Goal: Complete application form

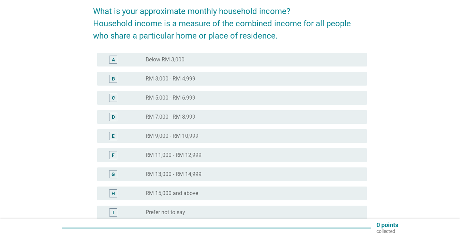
scroll to position [85, 0]
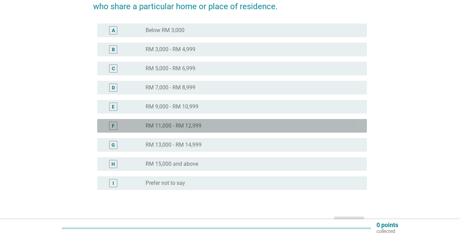
click at [212, 125] on div "radio_button_unchecked RM 11,000 - RM 12,999" at bounding box center [250, 125] width 210 height 7
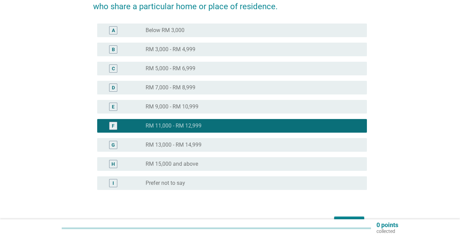
scroll to position [127, 0]
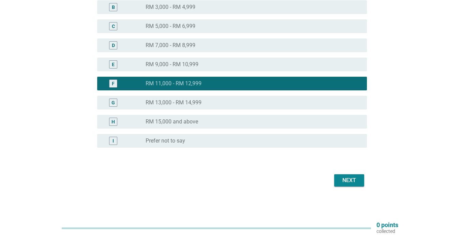
click at [339, 187] on div "Next" at bounding box center [230, 180] width 274 height 16
click at [345, 177] on div "Next" at bounding box center [348, 180] width 19 height 8
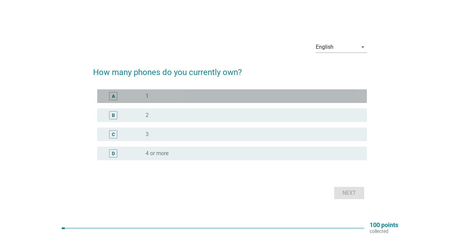
click at [174, 95] on div "radio_button_unchecked 1" at bounding box center [250, 96] width 210 height 7
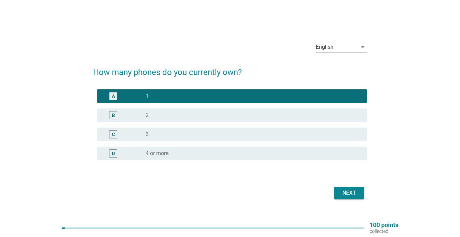
click at [348, 192] on div "Next" at bounding box center [348, 193] width 19 height 8
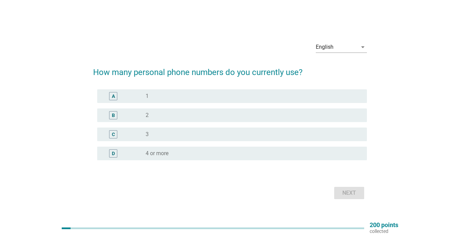
click at [193, 95] on div "radio_button_unchecked 1" at bounding box center [250, 96] width 210 height 7
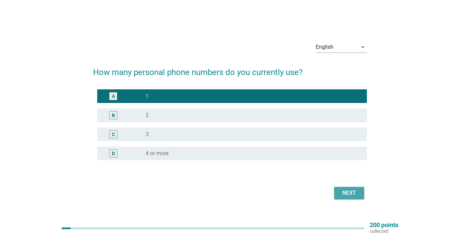
click at [346, 195] on div "Next" at bounding box center [348, 193] width 19 height 8
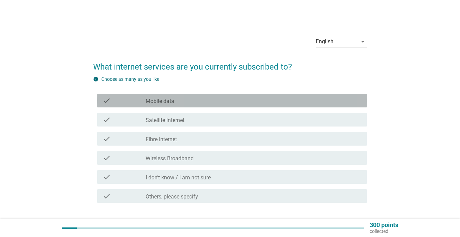
click at [180, 100] on div "check_box_outline_blank Mobile data" at bounding box center [253, 100] width 216 height 8
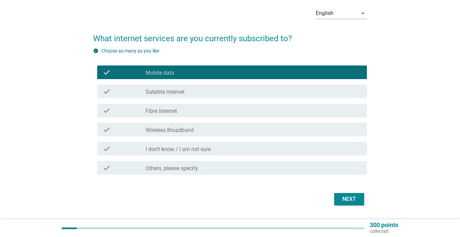
scroll to position [37, 0]
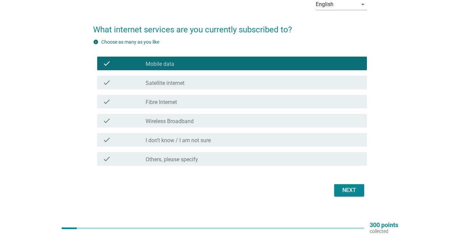
click at [362, 192] on button "Next" at bounding box center [349, 190] width 30 height 12
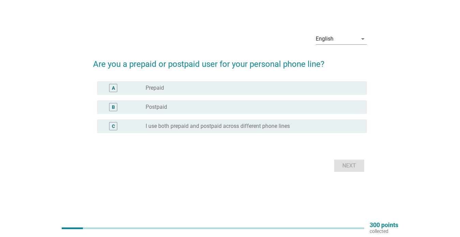
scroll to position [0, 0]
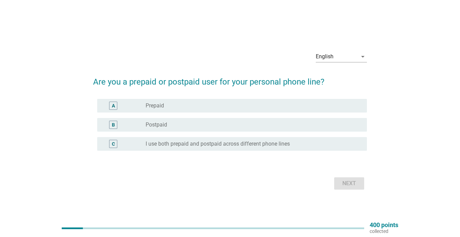
click at [172, 122] on div "radio_button_unchecked Postpaid" at bounding box center [250, 124] width 210 height 7
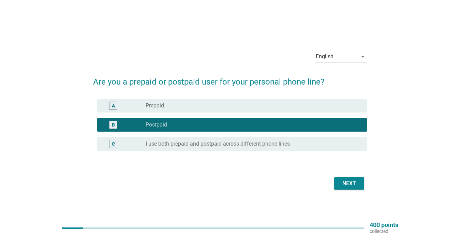
click at [343, 181] on div "Next" at bounding box center [348, 183] width 19 height 8
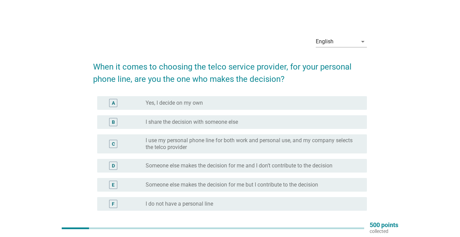
click at [270, 103] on div "radio_button_unchecked Yes, I decide on my own" at bounding box center [250, 102] width 210 height 7
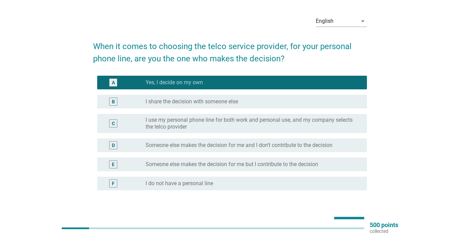
scroll to position [40, 0]
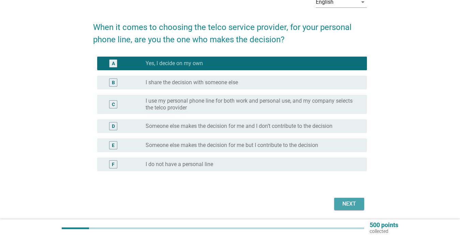
click at [354, 206] on div "Next" at bounding box center [348, 204] width 19 height 8
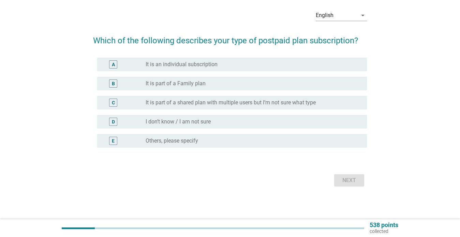
scroll to position [0, 0]
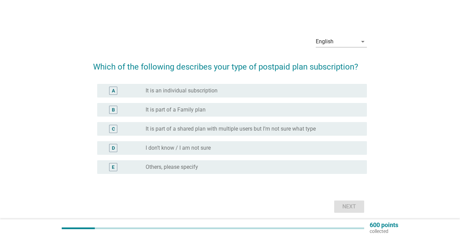
click at [221, 95] on div "A radio_button_unchecked It is an individual subscription" at bounding box center [231, 91] width 269 height 14
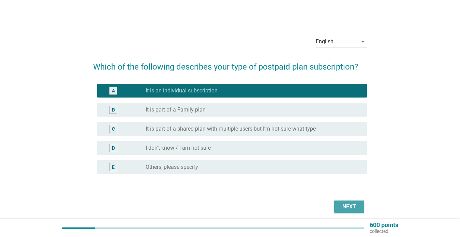
click at [345, 208] on div "Next" at bounding box center [348, 206] width 19 height 8
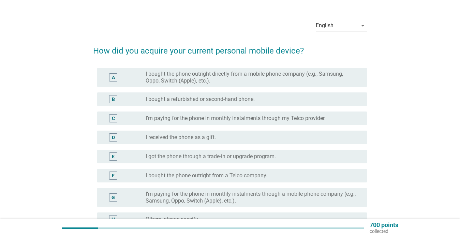
scroll to position [38, 0]
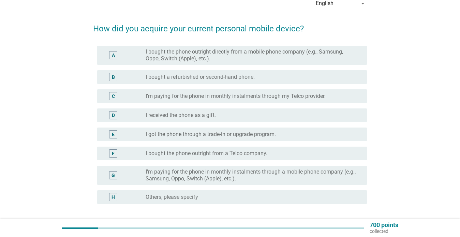
click at [204, 98] on label "I’m paying for the phone in monthly instalments through my Telco provider." at bounding box center [235, 96] width 180 height 7
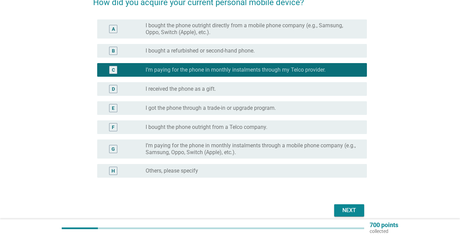
scroll to position [73, 0]
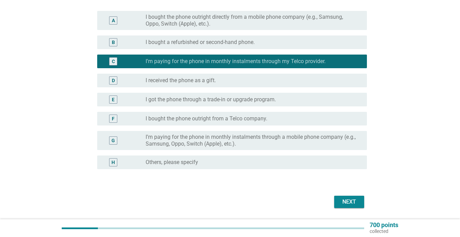
click at [348, 206] on button "Next" at bounding box center [349, 202] width 30 height 12
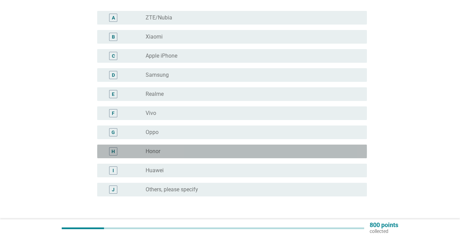
click at [242, 151] on div "radio_button_unchecked Honor" at bounding box center [250, 151] width 210 height 7
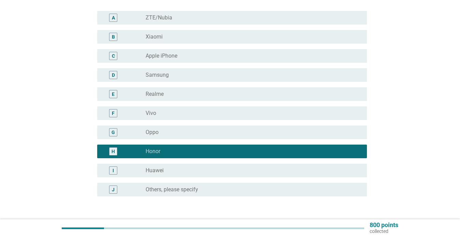
scroll to position [111, 0]
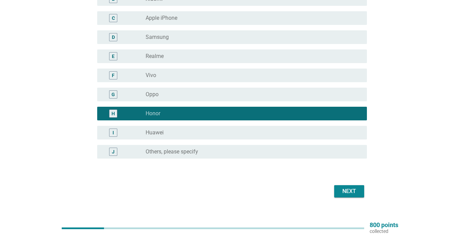
click at [351, 190] on div "Next" at bounding box center [348, 191] width 19 height 8
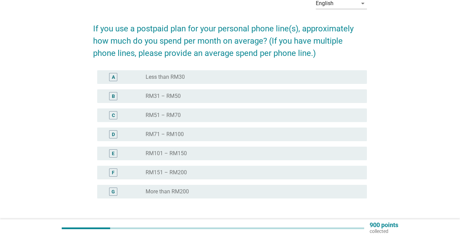
scroll to position [40, 0]
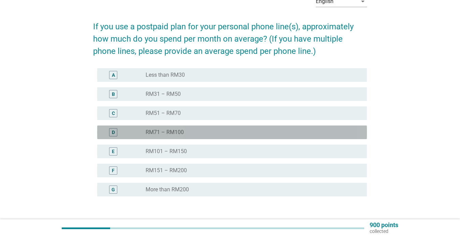
click at [250, 129] on div "radio_button_unchecked RM71 – RM100" at bounding box center [250, 132] width 210 height 7
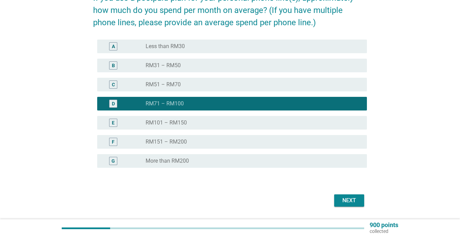
scroll to position [73, 0]
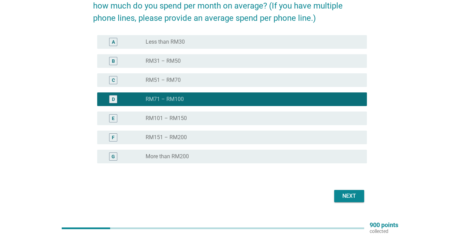
click at [352, 196] on div "Next" at bounding box center [348, 196] width 19 height 8
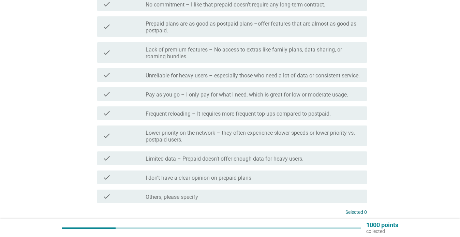
scroll to position [186, 0]
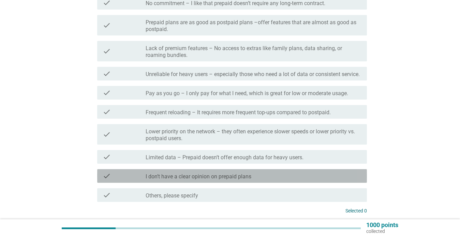
click at [230, 174] on label "I don’t have a clear opinion on prepaid plans" at bounding box center [198, 176] width 106 height 7
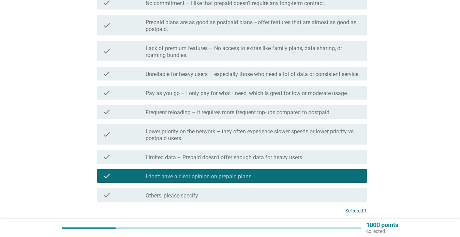
scroll to position [242, 0]
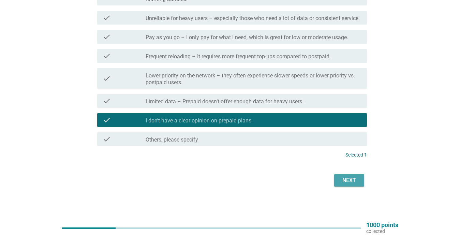
click at [358, 183] on div "Next" at bounding box center [348, 180] width 19 height 8
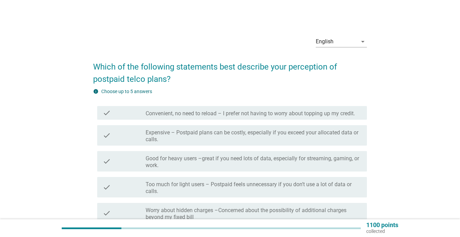
click at [193, 116] on label "Convenient, no need to reload – I prefer not having to worry about topping up m…" at bounding box center [249, 113] width 209 height 7
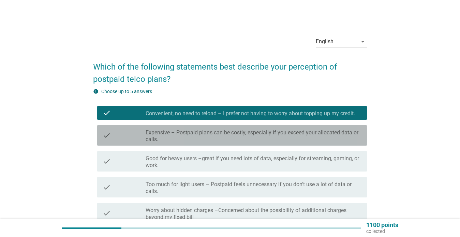
click at [193, 131] on label "Expensive – Postpaid plans can be costly, especially if you exceed your allocat…" at bounding box center [253, 136] width 216 height 14
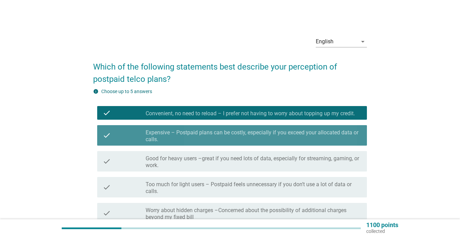
click at [186, 136] on label "Expensive – Postpaid plans can be costly, especially if you exceed your allocat…" at bounding box center [253, 136] width 216 height 14
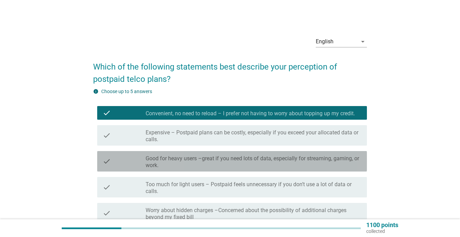
click at [201, 166] on label "Good for heavy users –great if you need lots of data, especially for streaming,…" at bounding box center [253, 162] width 216 height 14
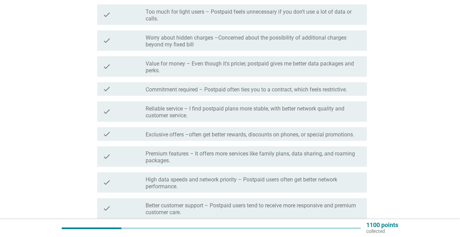
scroll to position [173, 0]
click at [227, 64] on label "Value for money – Even though it's pricier, postpaid gives me better data packa…" at bounding box center [253, 67] width 216 height 14
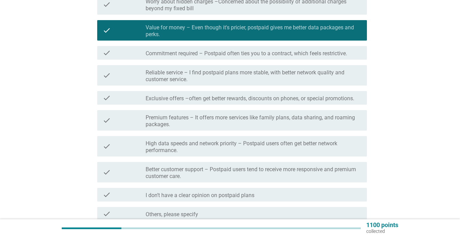
scroll to position [209, 0]
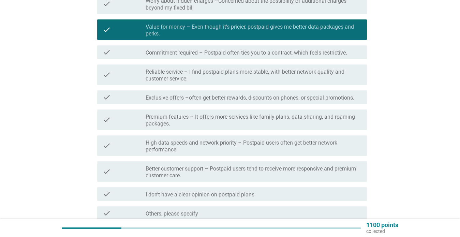
click at [222, 77] on label "Reliable service – I find postpaid plans more stable, with better network quali…" at bounding box center [253, 75] width 216 height 14
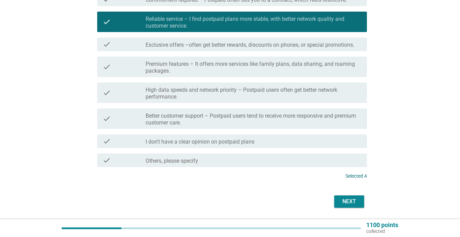
scroll to position [263, 0]
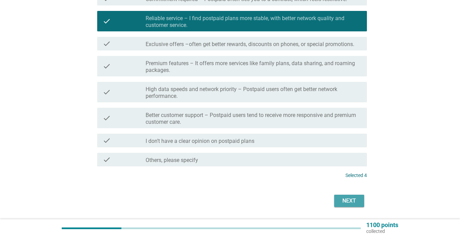
click at [351, 200] on div "Next" at bounding box center [348, 201] width 19 height 8
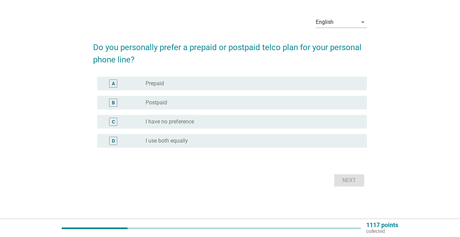
scroll to position [0, 0]
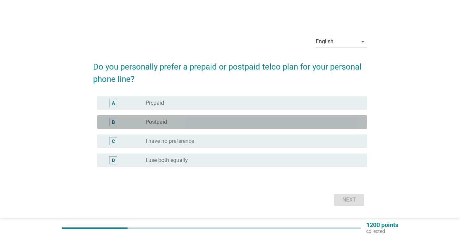
click at [156, 121] on label "Postpaid" at bounding box center [155, 122] width 21 height 7
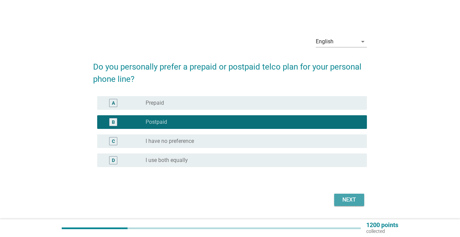
click at [346, 201] on div "Next" at bounding box center [348, 200] width 19 height 8
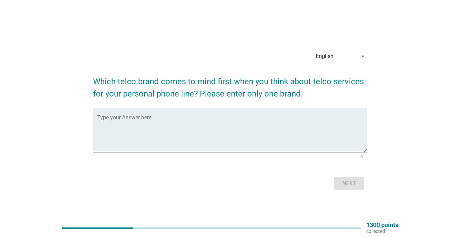
click at [176, 118] on textarea "Type your Answer here" at bounding box center [231, 134] width 269 height 36
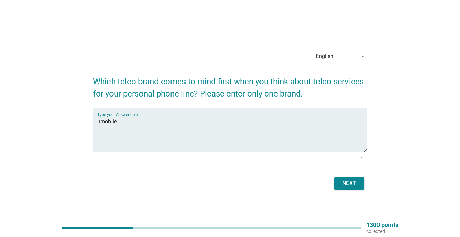
type textarea "umobile"
click at [347, 183] on div "Next" at bounding box center [348, 183] width 19 height 8
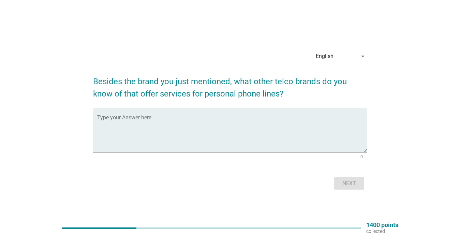
click at [146, 114] on div "Type your Answer here" at bounding box center [231, 130] width 269 height 44
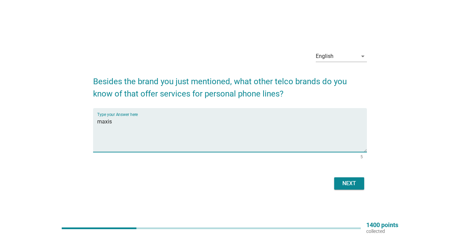
type textarea "maxis"
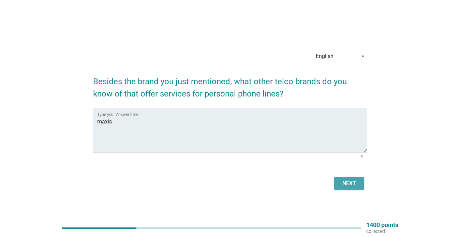
click at [353, 182] on div "Next" at bounding box center [348, 183] width 19 height 8
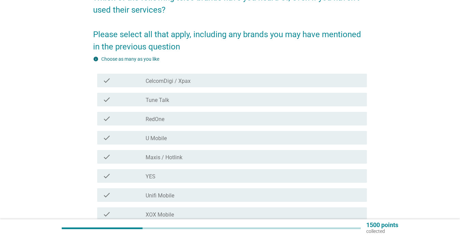
scroll to position [69, 0]
click at [183, 79] on label "CelcomDigi / Xpax" at bounding box center [167, 80] width 45 height 7
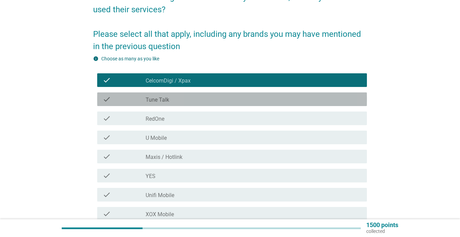
click at [185, 99] on div "check_box_outline_blank Tune Talk" at bounding box center [253, 99] width 216 height 8
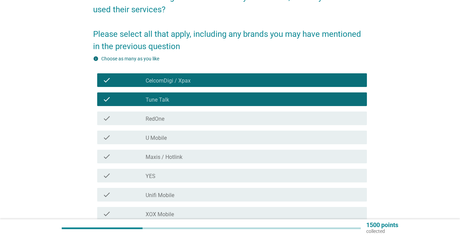
click at [189, 121] on div "check_box_outline_blank RedOne" at bounding box center [253, 118] width 216 height 8
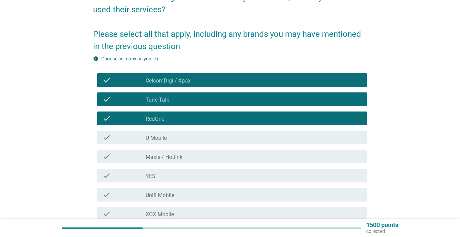
click at [188, 139] on div "check_box_outline_blank U Mobile" at bounding box center [253, 137] width 216 height 8
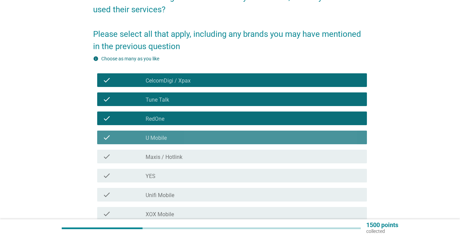
click at [192, 162] on div "check check_box_outline_blank Maxis / Hotlink" at bounding box center [231, 157] width 269 height 14
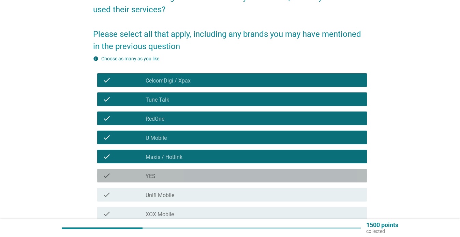
click at [191, 176] on div "check_box_outline_blank YES" at bounding box center [253, 175] width 216 height 8
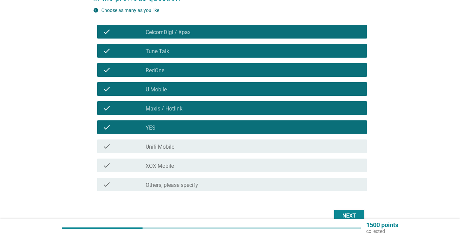
scroll to position [144, 0]
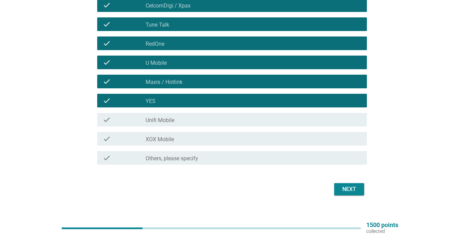
click at [193, 117] on div "check_box_outline_blank Unifi Mobile" at bounding box center [253, 119] width 216 height 8
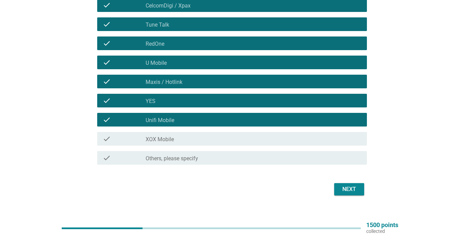
click at [193, 138] on div "check_box_outline_blank XOX Mobile" at bounding box center [253, 139] width 216 height 8
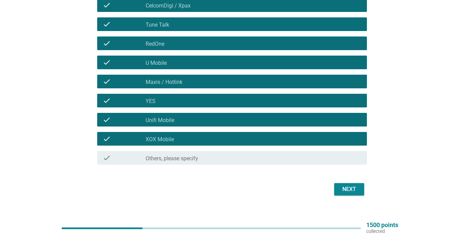
click at [348, 185] on div "Next" at bounding box center [348, 189] width 19 height 8
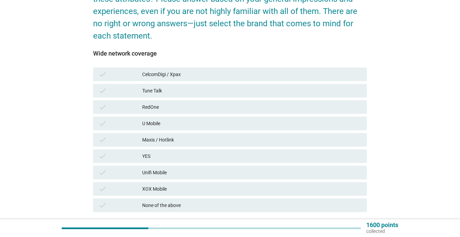
scroll to position [81, 0]
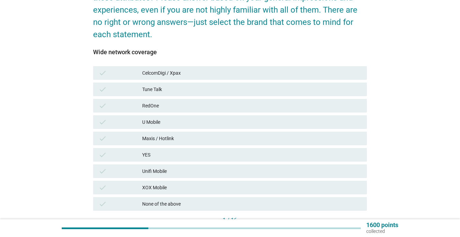
click at [177, 73] on div "CelcomDigi / Xpax" at bounding box center [251, 73] width 219 height 8
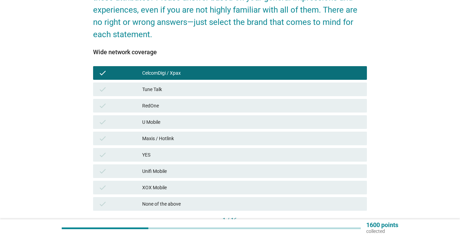
drag, startPoint x: 459, startPoint y: 129, endPoint x: 458, endPoint y: 145, distance: 16.0
click at [458, 145] on div "English arrow_drop_down Which of the following telco brands do you strongly ass…" at bounding box center [230, 94] width 460 height 350
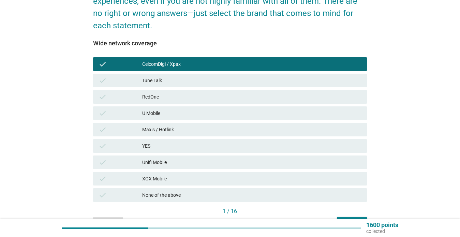
scroll to position [131, 0]
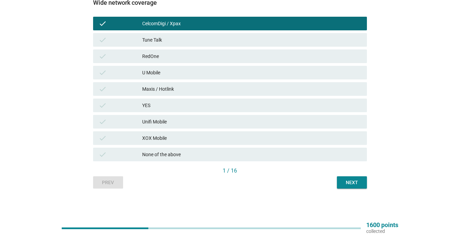
click at [350, 184] on div "Next" at bounding box center [351, 182] width 19 height 7
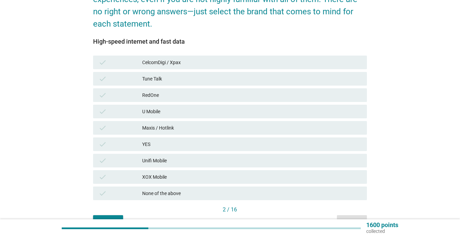
scroll to position [92, 0]
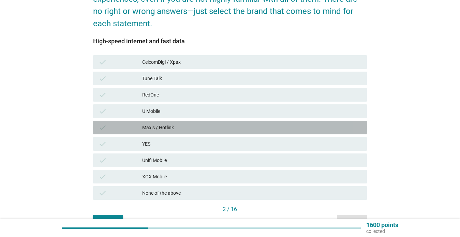
click at [200, 130] on div "Maxis / Hotlink" at bounding box center [251, 127] width 219 height 8
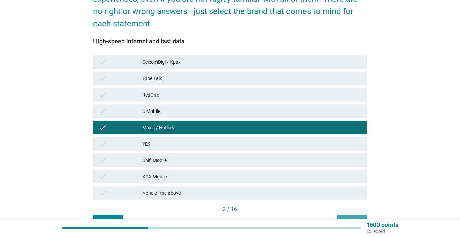
click at [344, 216] on button "Next" at bounding box center [352, 221] width 30 height 12
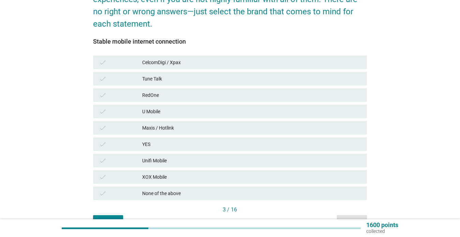
scroll to position [95, 0]
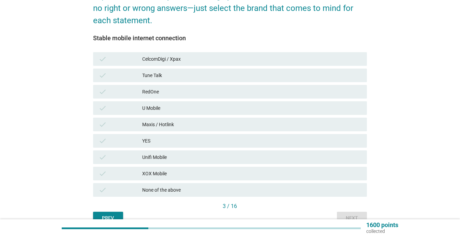
click at [167, 122] on div "Maxis / Hotlink" at bounding box center [251, 124] width 219 height 8
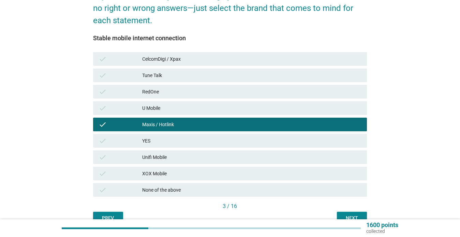
click at [347, 215] on div "Next" at bounding box center [351, 217] width 19 height 7
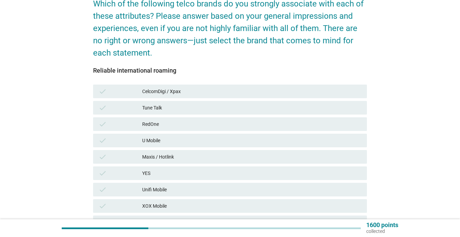
scroll to position [103, 0]
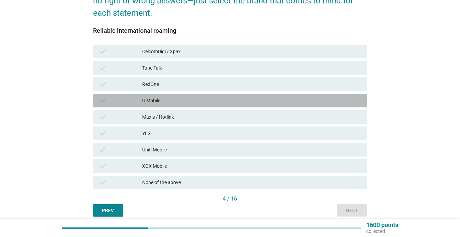
click at [154, 100] on div "U Mobile" at bounding box center [251, 100] width 219 height 8
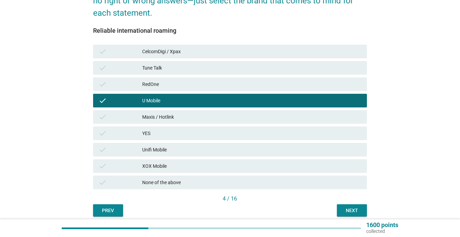
click at [155, 114] on div "Maxis / Hotlink" at bounding box center [251, 117] width 219 height 8
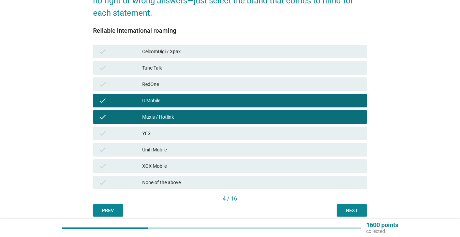
click at [351, 209] on div "Next" at bounding box center [351, 210] width 19 height 7
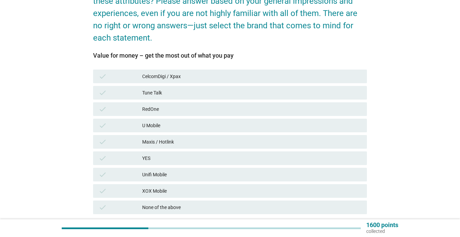
scroll to position [79, 0]
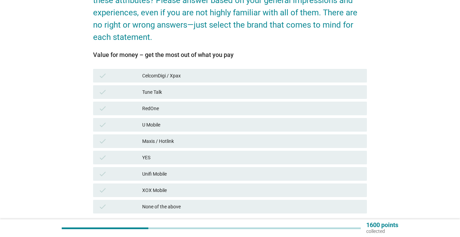
click at [163, 124] on div "U Mobile" at bounding box center [251, 125] width 219 height 8
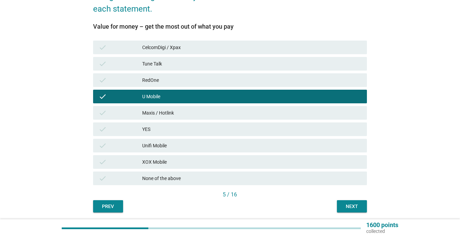
scroll to position [131, 0]
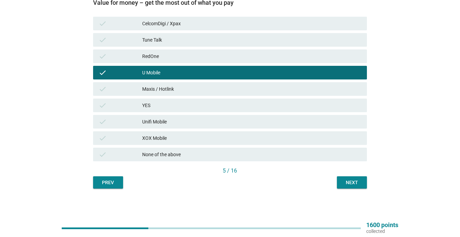
click at [344, 187] on button "Next" at bounding box center [352, 182] width 30 height 12
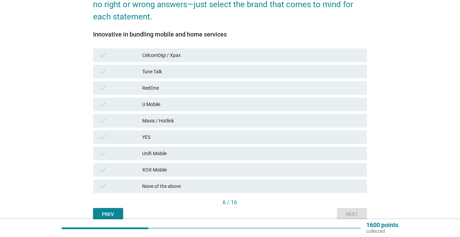
scroll to position [99, 0]
click at [293, 157] on div "Unifi Mobile" at bounding box center [251, 153] width 219 height 8
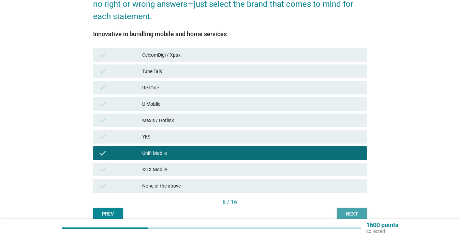
click at [356, 217] on div "Next" at bounding box center [351, 213] width 19 height 7
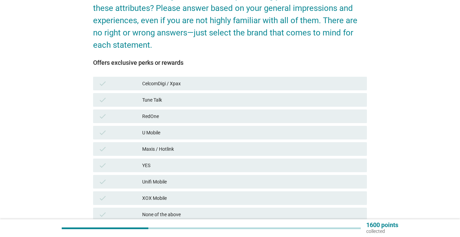
scroll to position [88, 0]
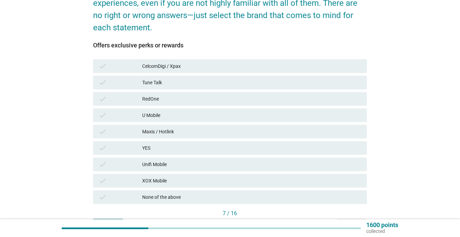
click at [208, 68] on div "CelcomDigi / Xpax" at bounding box center [251, 66] width 219 height 8
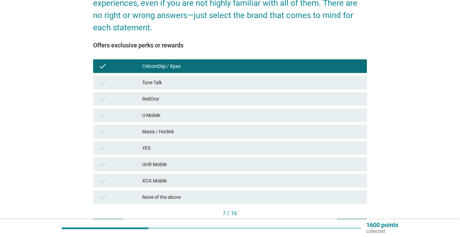
click at [170, 115] on div "U Mobile" at bounding box center [251, 115] width 219 height 8
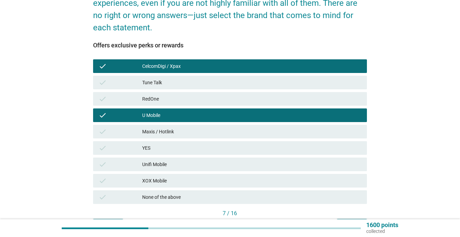
click at [172, 130] on div "Maxis / Hotlink" at bounding box center [251, 131] width 219 height 8
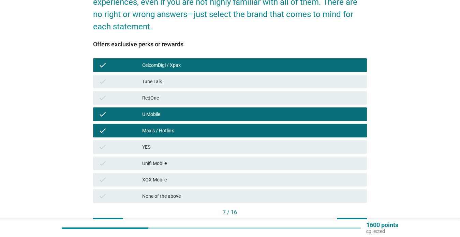
scroll to position [131, 0]
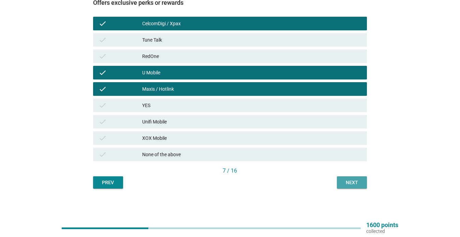
click at [346, 187] on button "Next" at bounding box center [352, 182] width 30 height 12
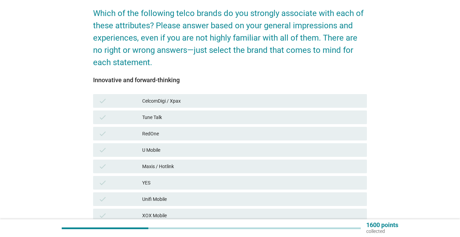
scroll to position [64, 0]
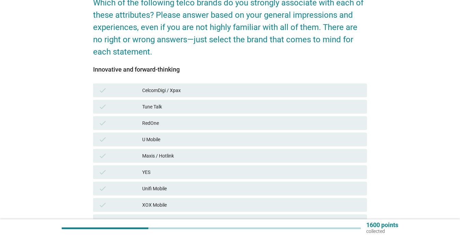
click at [185, 91] on div "CelcomDigi / Xpax" at bounding box center [251, 90] width 219 height 8
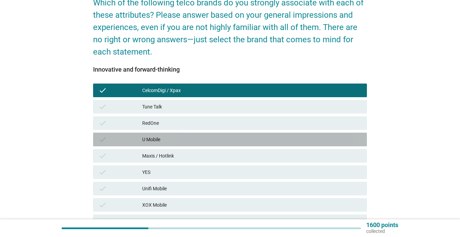
click at [166, 139] on div "U Mobile" at bounding box center [251, 139] width 219 height 8
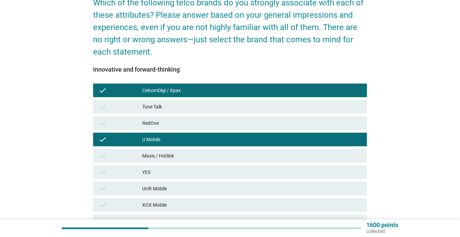
click at [173, 154] on div "Maxis / Hotlink" at bounding box center [251, 156] width 219 height 8
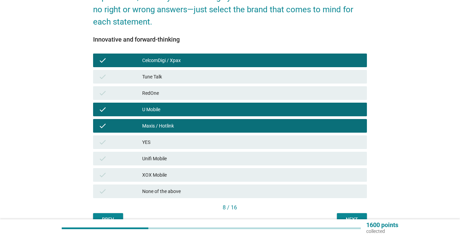
scroll to position [131, 0]
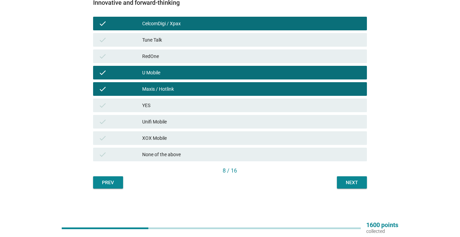
click at [353, 186] on div "Next" at bounding box center [351, 182] width 19 height 7
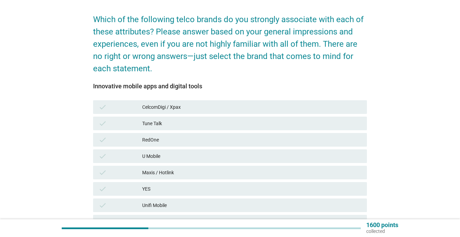
scroll to position [60, 0]
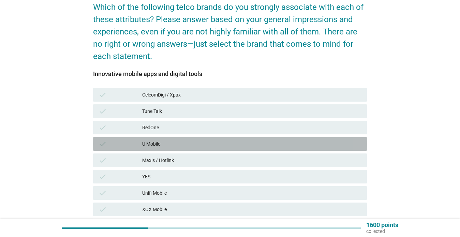
click at [185, 144] on div "U Mobile" at bounding box center [251, 144] width 219 height 8
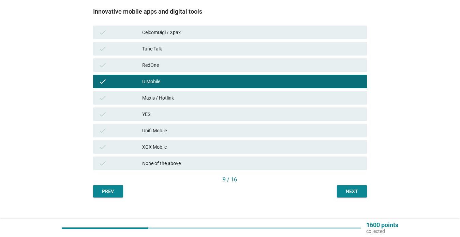
scroll to position [125, 0]
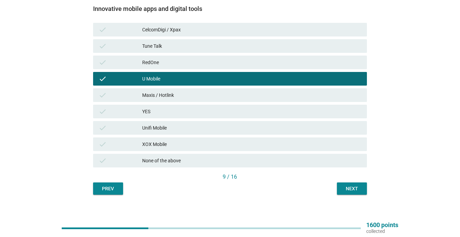
click at [351, 186] on div "Next" at bounding box center [351, 188] width 19 height 7
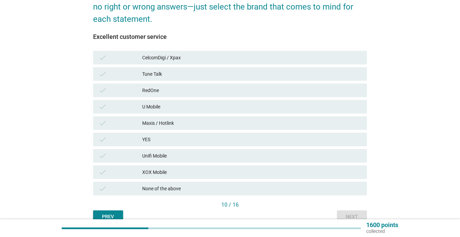
scroll to position [106, 0]
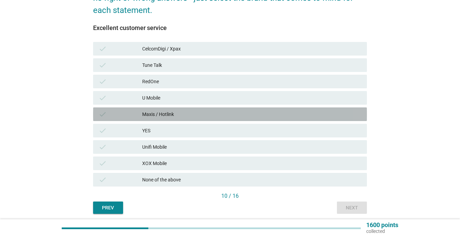
click at [150, 114] on div "Maxis / Hotlink" at bounding box center [251, 114] width 219 height 8
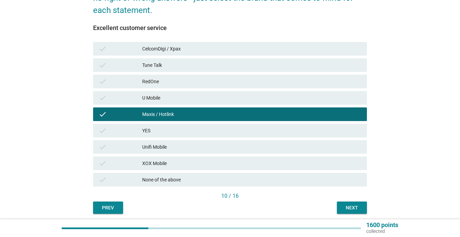
click at [151, 102] on div "check U Mobile" at bounding box center [230, 98] width 274 height 14
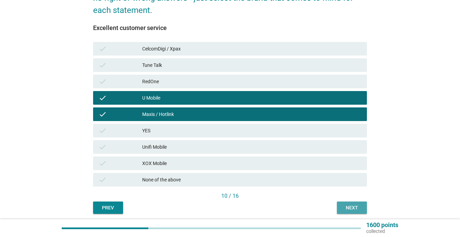
click at [354, 203] on button "Next" at bounding box center [352, 207] width 30 height 12
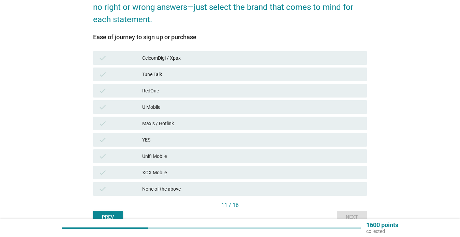
scroll to position [109, 0]
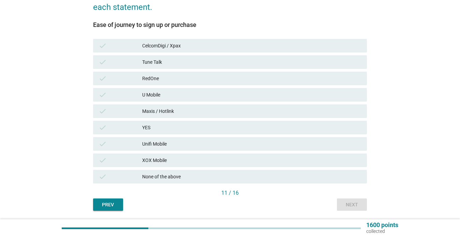
click at [164, 92] on div "U Mobile" at bounding box center [251, 95] width 219 height 8
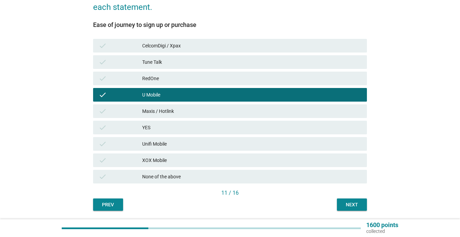
click at [356, 204] on div "Next" at bounding box center [351, 204] width 19 height 7
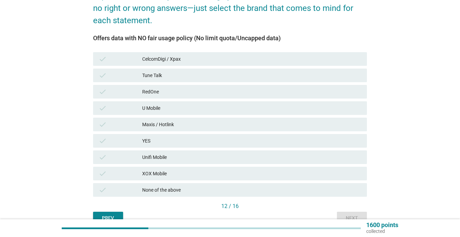
scroll to position [98, 0]
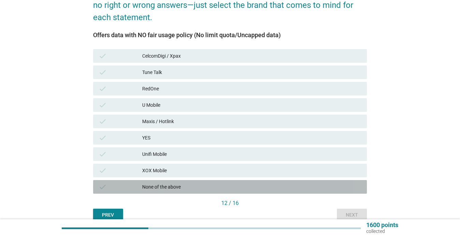
click at [223, 188] on div "None of the above" at bounding box center [251, 187] width 219 height 8
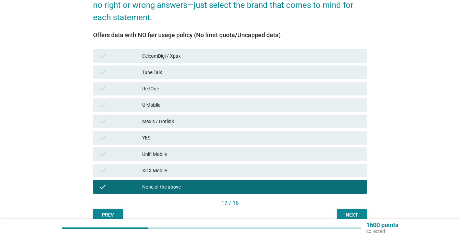
click at [357, 215] on div "Next" at bounding box center [351, 214] width 19 height 7
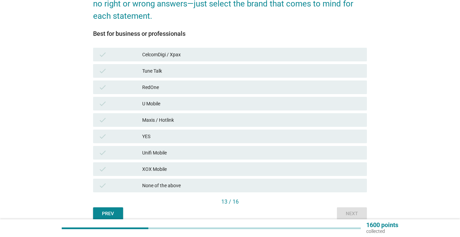
scroll to position [117, 0]
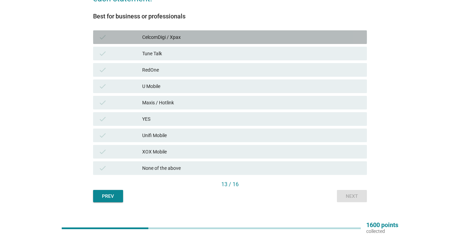
click at [189, 37] on div "CelcomDigi / Xpax" at bounding box center [251, 37] width 219 height 8
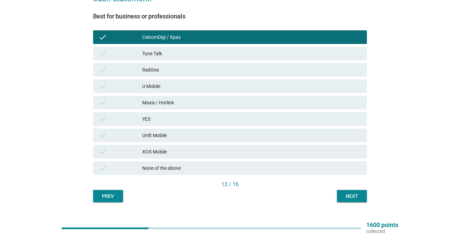
click at [179, 84] on div "U Mobile" at bounding box center [251, 86] width 219 height 8
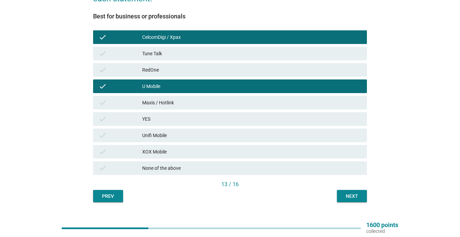
click at [181, 102] on div "Maxis / Hotlink" at bounding box center [251, 102] width 219 height 8
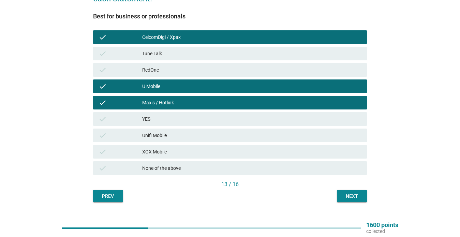
click at [359, 193] on div "Next" at bounding box center [351, 195] width 19 height 7
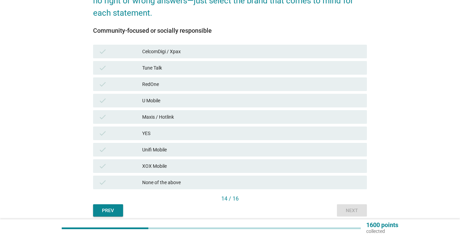
scroll to position [101, 0]
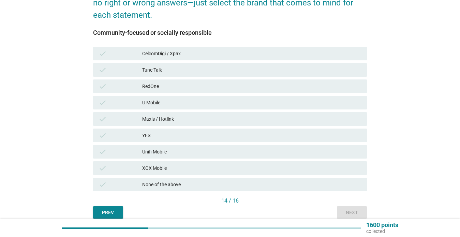
click at [206, 52] on div "CelcomDigi / Xpax" at bounding box center [251, 53] width 219 height 8
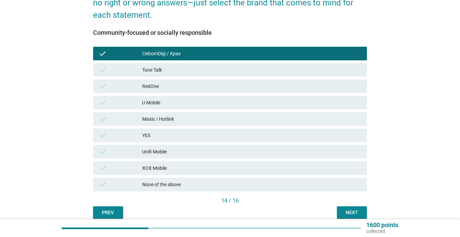
click at [190, 97] on div "check U Mobile" at bounding box center [230, 103] width 274 height 14
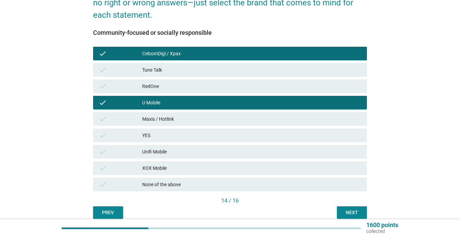
click at [192, 117] on div "Maxis / Hotlink" at bounding box center [251, 119] width 219 height 8
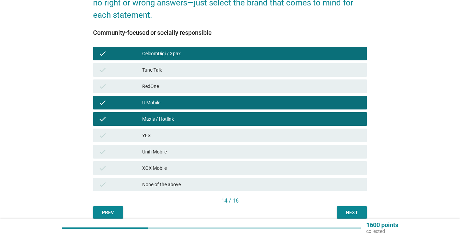
click at [347, 211] on div "Next" at bounding box center [351, 212] width 19 height 7
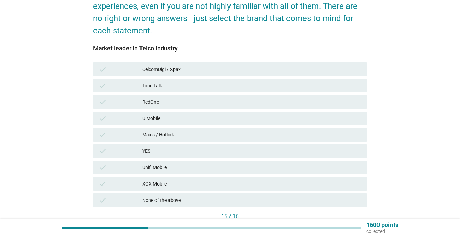
scroll to position [112, 0]
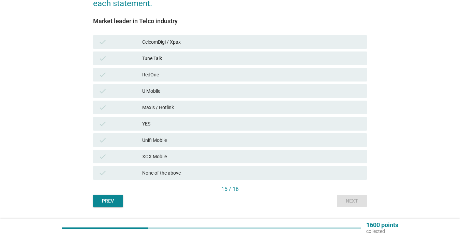
click at [130, 108] on div "check" at bounding box center [120, 107] width 44 height 8
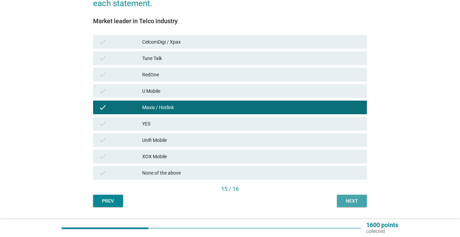
click at [346, 197] on div "Next" at bounding box center [351, 200] width 19 height 7
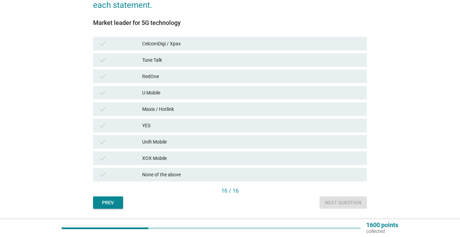
scroll to position [115, 0]
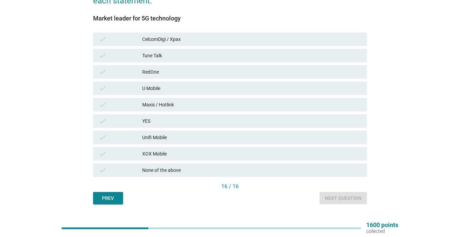
click at [177, 106] on div "Maxis / Hotlink" at bounding box center [251, 105] width 219 height 8
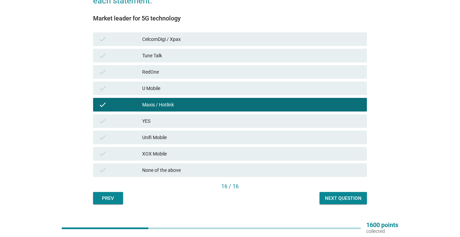
click at [346, 198] on div "Next question" at bounding box center [343, 198] width 36 height 7
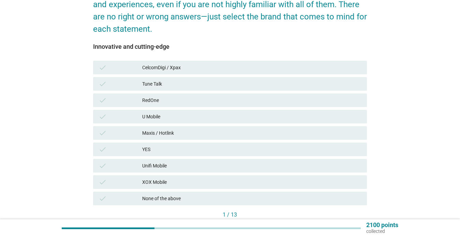
scroll to position [94, 0]
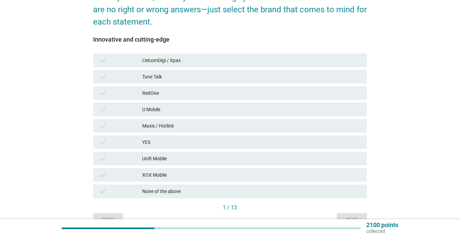
click at [191, 114] on div "check U Mobile" at bounding box center [230, 110] width 274 height 14
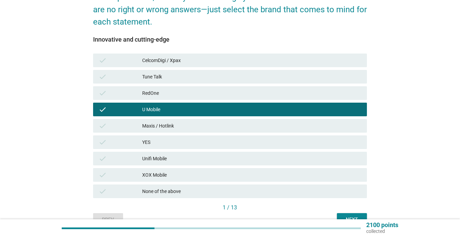
click at [193, 124] on div "Maxis / Hotlink" at bounding box center [251, 126] width 219 height 8
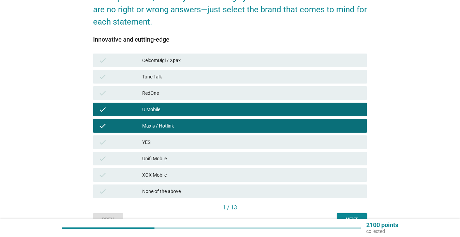
click at [202, 55] on div "check CelcomDigi / Xpax" at bounding box center [230, 60] width 274 height 14
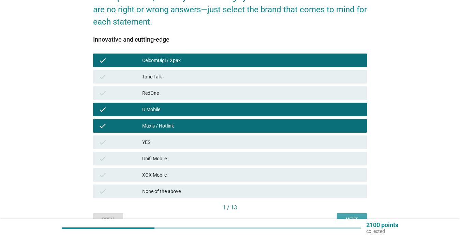
click at [349, 217] on div "Next" at bounding box center [351, 219] width 19 height 7
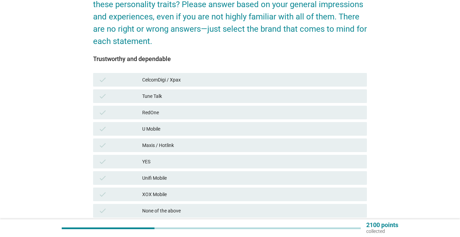
scroll to position [88, 0]
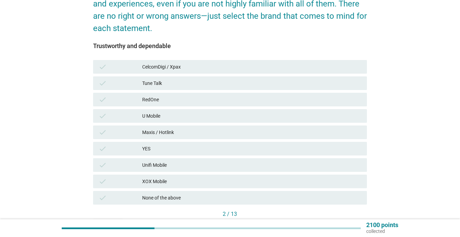
click at [149, 131] on div "Maxis / Hotlink" at bounding box center [251, 132] width 219 height 8
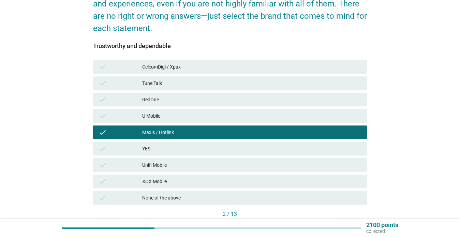
scroll to position [131, 0]
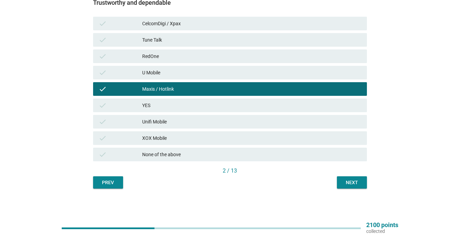
click at [357, 183] on div "Next" at bounding box center [351, 182] width 19 height 7
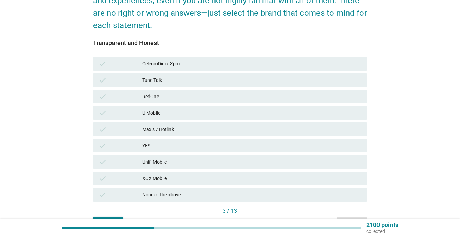
scroll to position [110, 0]
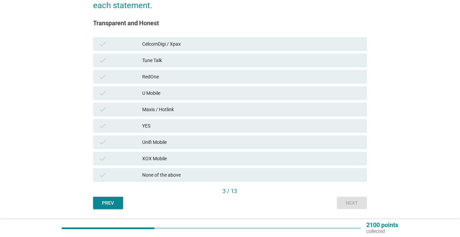
click at [197, 42] on div "CelcomDigi / Xpax" at bounding box center [251, 44] width 219 height 8
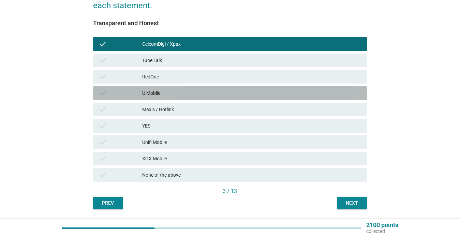
drag, startPoint x: 174, startPoint y: 92, endPoint x: 175, endPoint y: 103, distance: 11.7
click at [174, 95] on div "U Mobile" at bounding box center [251, 93] width 219 height 8
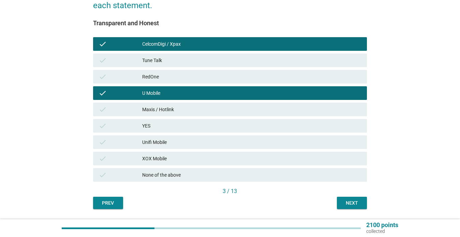
click at [175, 107] on div "Maxis / Hotlink" at bounding box center [251, 109] width 219 height 8
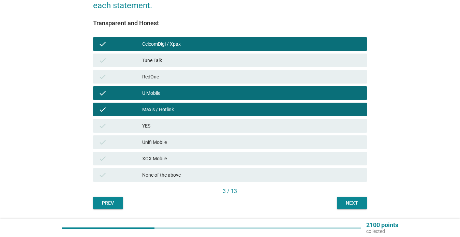
click at [343, 200] on div "Next" at bounding box center [351, 202] width 19 height 7
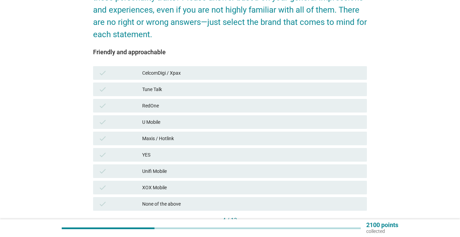
scroll to position [82, 0]
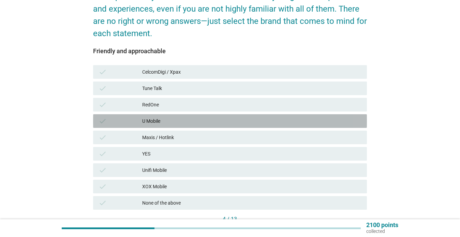
click at [194, 125] on div "U Mobile" at bounding box center [251, 121] width 219 height 8
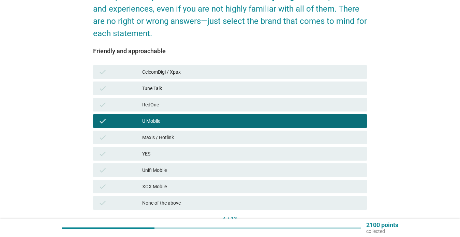
click at [194, 140] on div "Maxis / Hotlink" at bounding box center [251, 137] width 219 height 8
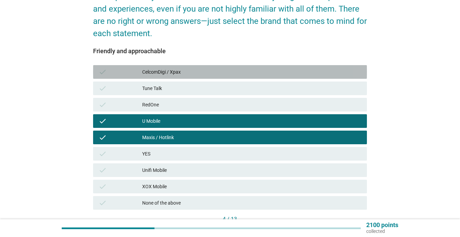
click at [250, 70] on div "CelcomDigi / Xpax" at bounding box center [251, 72] width 219 height 8
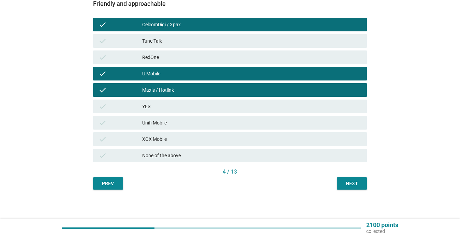
scroll to position [131, 0]
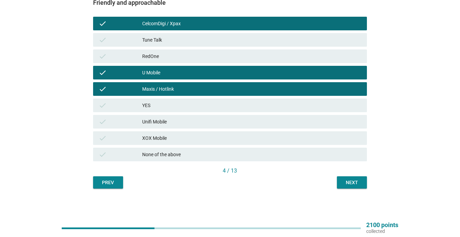
click at [345, 183] on div "Next" at bounding box center [351, 182] width 19 height 7
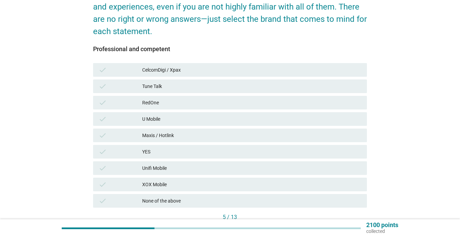
scroll to position [91, 0]
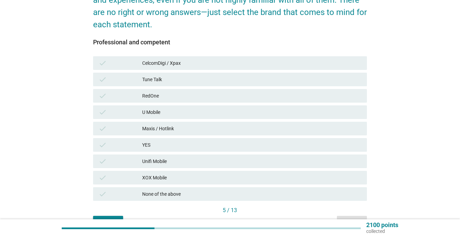
click at [206, 70] on div "check CelcomDigi / Xpax" at bounding box center [230, 63] width 276 height 16
click at [198, 67] on div "check CelcomDigi / Xpax" at bounding box center [230, 63] width 274 height 14
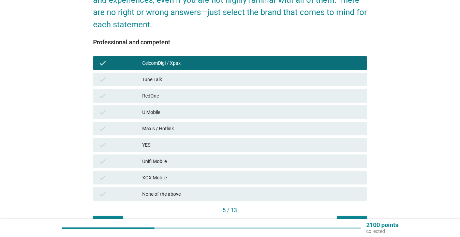
click at [183, 110] on div "U Mobile" at bounding box center [251, 112] width 219 height 8
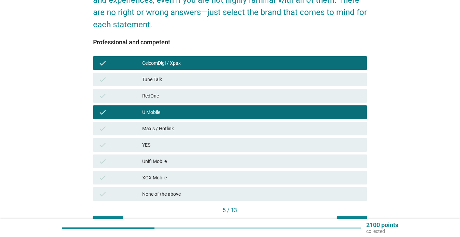
click at [186, 130] on div "Maxis / Hotlink" at bounding box center [251, 128] width 219 height 8
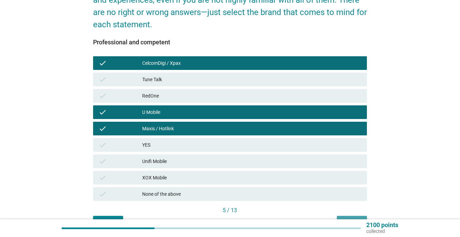
click at [347, 217] on button "Next" at bounding box center [352, 222] width 30 height 12
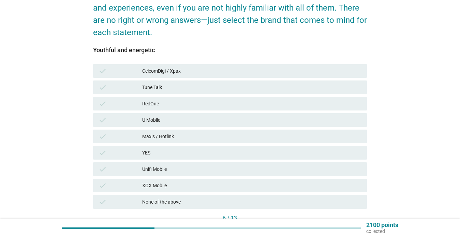
scroll to position [85, 0]
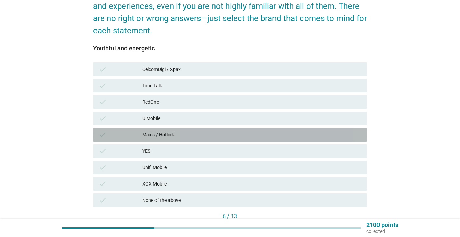
click at [187, 135] on div "Maxis / Hotlink" at bounding box center [251, 134] width 219 height 8
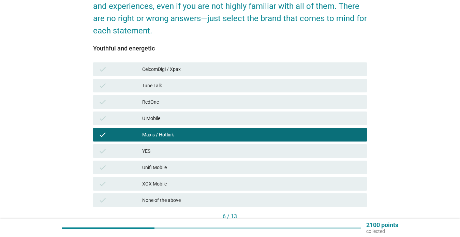
click at [181, 117] on div "U Mobile" at bounding box center [251, 118] width 219 height 8
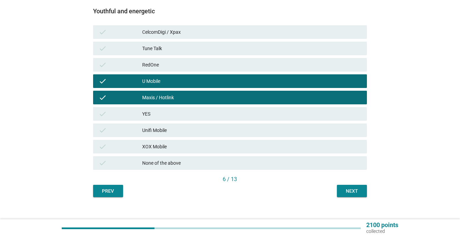
scroll to position [131, 0]
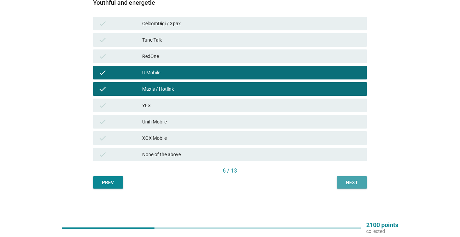
click at [361, 184] on div "Next" at bounding box center [351, 182] width 19 height 7
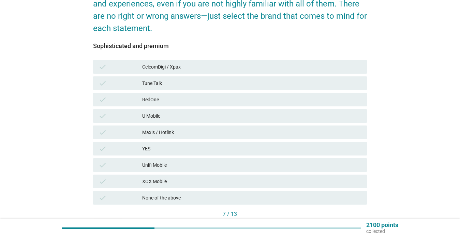
scroll to position [107, 0]
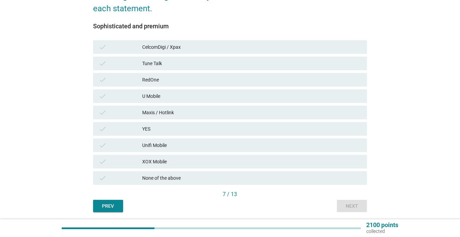
click at [139, 114] on div "check" at bounding box center [120, 112] width 44 height 8
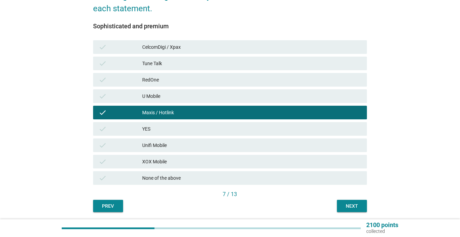
click at [141, 100] on div "check U Mobile" at bounding box center [230, 96] width 274 height 14
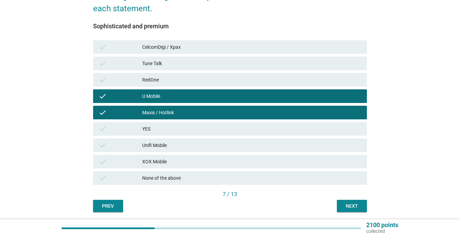
click at [238, 97] on div "U Mobile" at bounding box center [251, 96] width 219 height 8
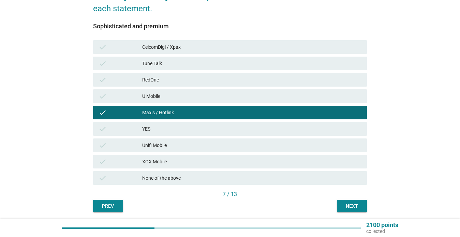
click at [356, 206] on div "Next" at bounding box center [351, 205] width 19 height 7
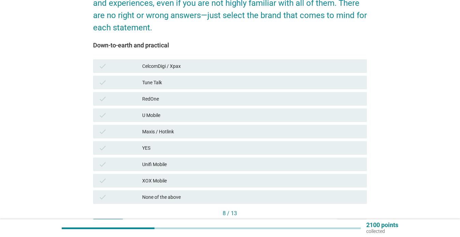
scroll to position [90, 0]
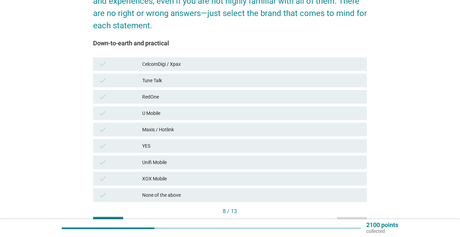
click at [155, 65] on div "CelcomDigi / Xpax" at bounding box center [251, 64] width 219 height 8
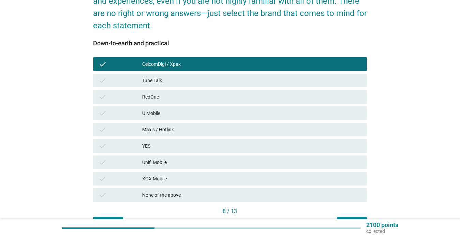
click at [168, 128] on div "Maxis / Hotlink" at bounding box center [251, 129] width 219 height 8
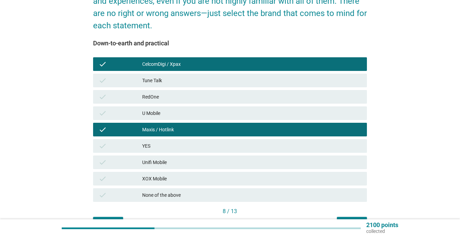
click at [157, 115] on div "U Mobile" at bounding box center [251, 113] width 219 height 8
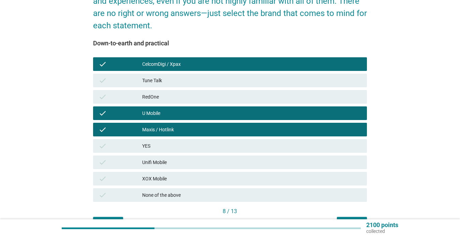
click at [352, 217] on button "Next" at bounding box center [352, 223] width 30 height 12
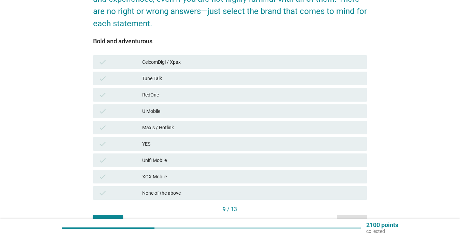
scroll to position [101, 0]
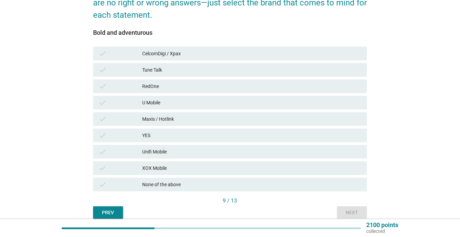
click at [195, 55] on div "CelcomDigi / Xpax" at bounding box center [251, 53] width 219 height 8
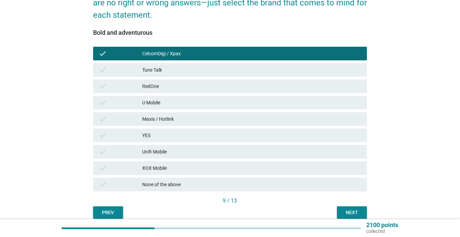
click at [189, 104] on div "U Mobile" at bounding box center [251, 102] width 219 height 8
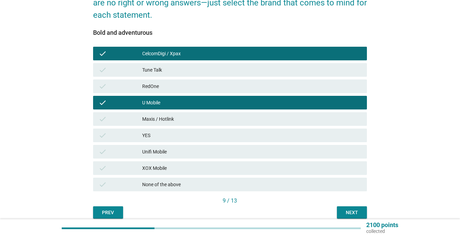
click at [186, 116] on div "Maxis / Hotlink" at bounding box center [251, 119] width 219 height 8
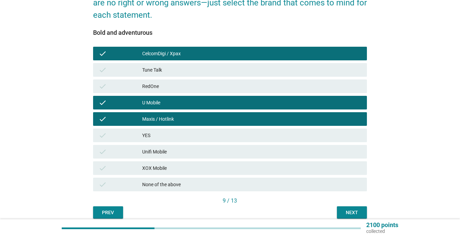
click at [347, 210] on div "Next" at bounding box center [351, 212] width 19 height 7
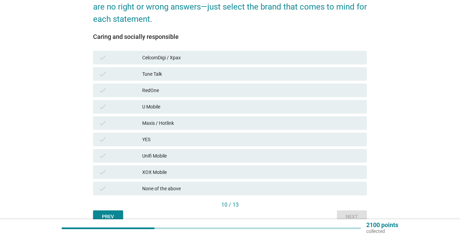
scroll to position [99, 0]
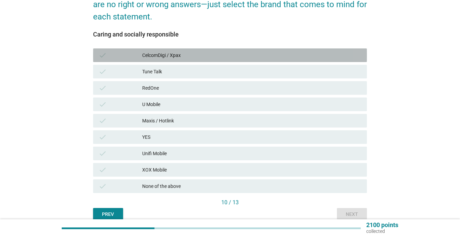
click at [166, 57] on div "CelcomDigi / Xpax" at bounding box center [251, 55] width 219 height 8
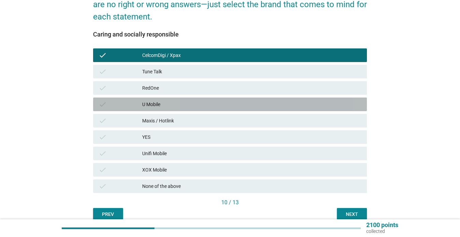
click at [167, 100] on div "U Mobile" at bounding box center [251, 104] width 219 height 8
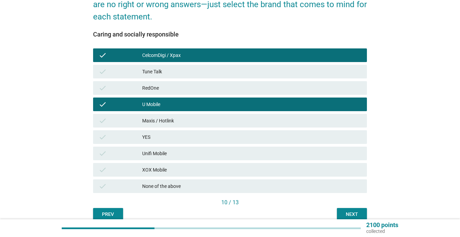
click at [169, 116] on div "check Maxis / Hotlink" at bounding box center [230, 121] width 274 height 14
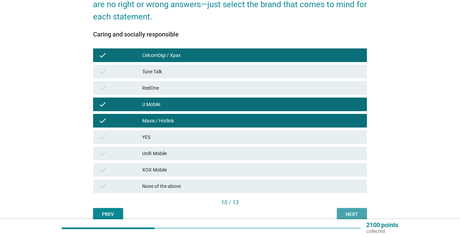
click at [342, 210] on button "Next" at bounding box center [352, 214] width 30 height 12
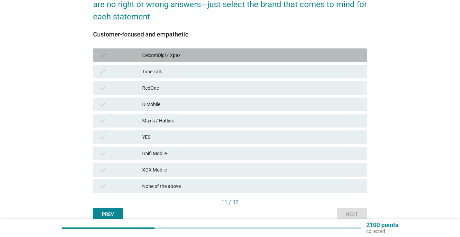
click at [164, 60] on div "check CelcomDigi / Xpax" at bounding box center [230, 55] width 274 height 14
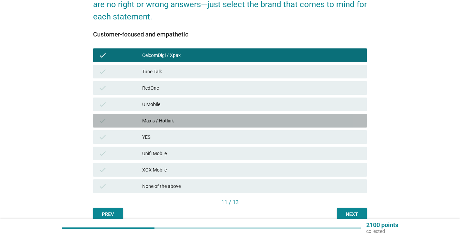
click at [184, 118] on div "Maxis / Hotlink" at bounding box center [251, 121] width 219 height 8
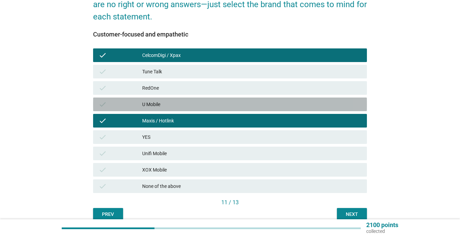
click at [162, 106] on div "U Mobile" at bounding box center [251, 104] width 219 height 8
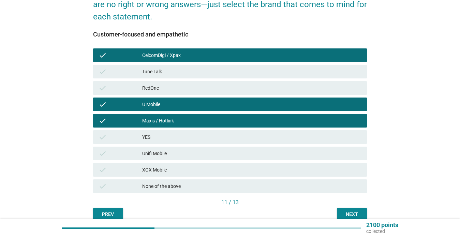
click at [344, 211] on div "Next" at bounding box center [351, 214] width 19 height 7
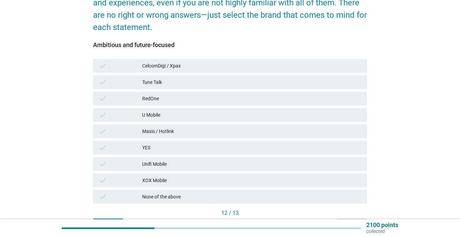
scroll to position [91, 0]
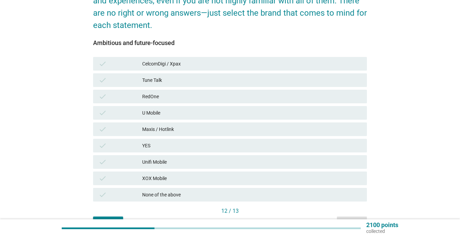
click at [167, 127] on div "Maxis / Hotlink" at bounding box center [251, 129] width 219 height 8
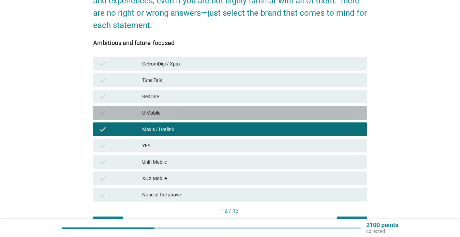
click at [161, 107] on div "check U Mobile" at bounding box center [230, 113] width 274 height 14
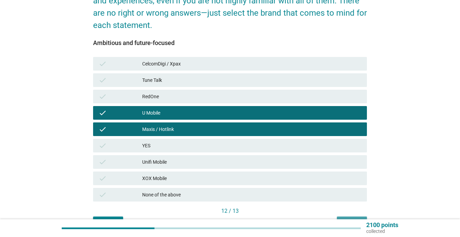
click at [349, 217] on button "Next" at bounding box center [352, 222] width 30 height 12
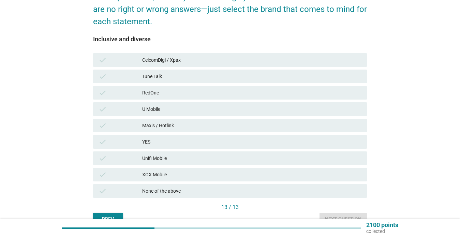
scroll to position [94, 0]
drag, startPoint x: 165, startPoint y: 109, endPoint x: 167, endPoint y: 125, distance: 15.9
click at [164, 110] on div "U Mobile" at bounding box center [251, 110] width 219 height 8
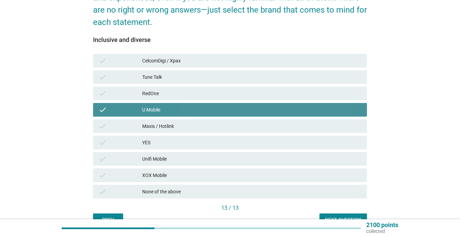
click at [168, 127] on div "Maxis / Hotlink" at bounding box center [251, 126] width 219 height 8
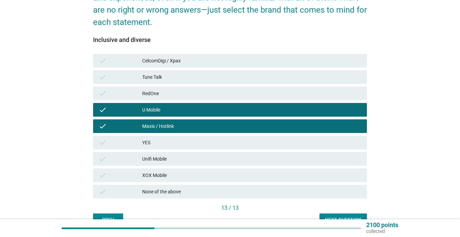
click at [177, 124] on div "Maxis / Hotlink" at bounding box center [251, 126] width 219 height 8
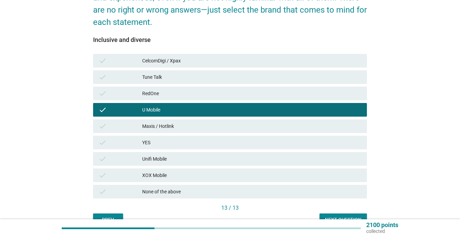
click at [330, 215] on button "Next question" at bounding box center [342, 219] width 47 height 12
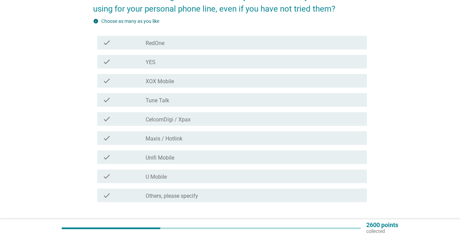
scroll to position [66, 0]
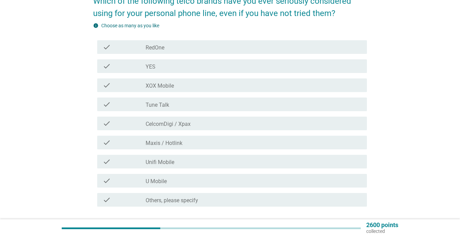
click at [212, 67] on div "check_box_outline_blank YES" at bounding box center [253, 66] width 216 height 8
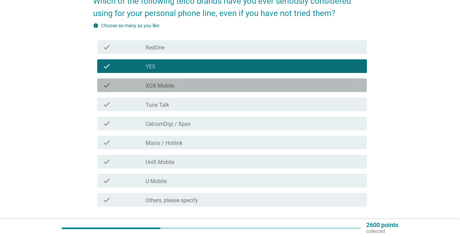
click at [210, 89] on div "check_box_outline_blank XOX Mobile" at bounding box center [253, 85] width 216 height 8
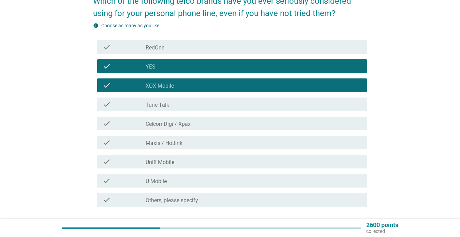
click at [211, 101] on div "check_box_outline_blank Tune Talk" at bounding box center [253, 104] width 216 height 8
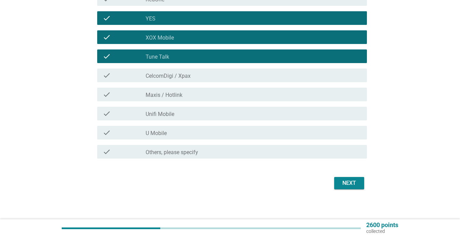
scroll to position [117, 0]
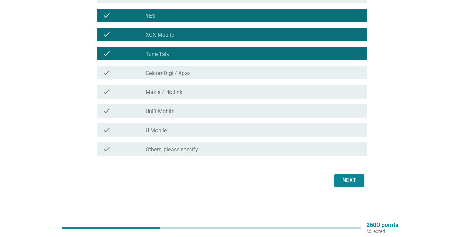
click at [357, 180] on div "Next" at bounding box center [348, 180] width 19 height 8
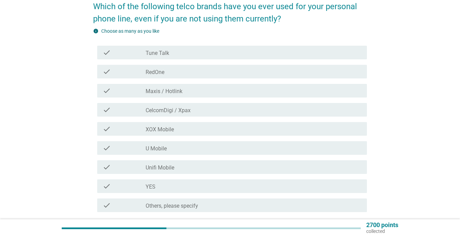
scroll to position [67, 0]
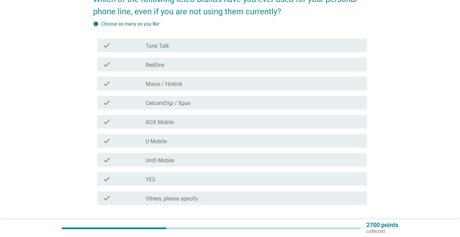
click at [195, 137] on div "check_box U Mobile" at bounding box center [253, 141] width 216 height 8
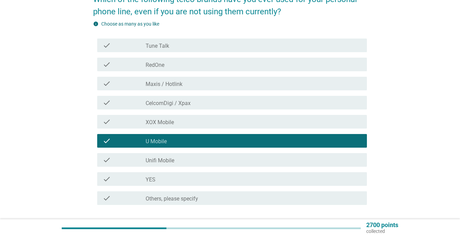
click at [177, 80] on div "check_box Maxis / Hotlink" at bounding box center [253, 83] width 216 height 8
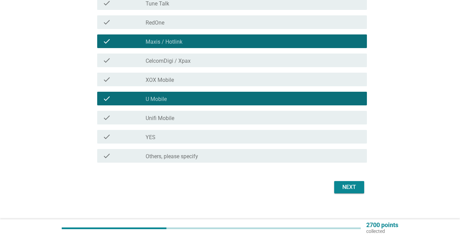
scroll to position [117, 0]
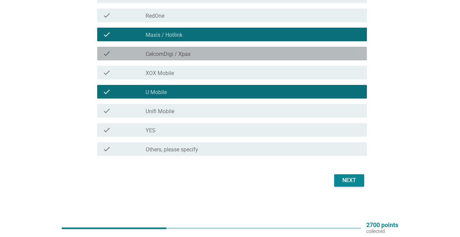
click at [219, 48] on div "check check_box CelcomDigi / Xpax" at bounding box center [231, 54] width 269 height 14
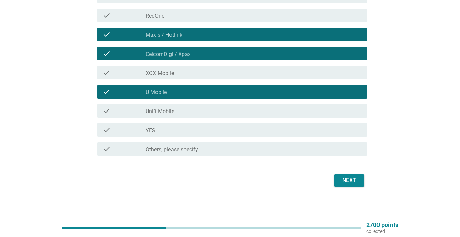
click at [352, 179] on div "Next" at bounding box center [348, 180] width 19 height 8
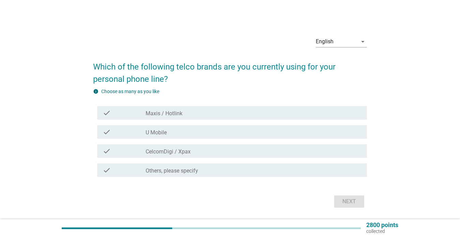
click at [199, 130] on div "check_box U Mobile" at bounding box center [253, 132] width 216 height 8
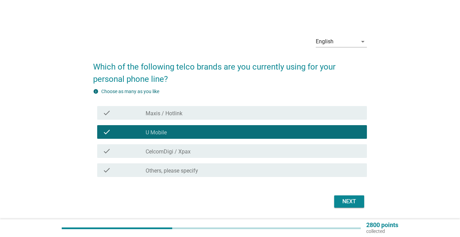
click at [365, 206] on div "Next" at bounding box center [230, 201] width 274 height 16
click at [346, 201] on div "Next" at bounding box center [348, 201] width 19 height 8
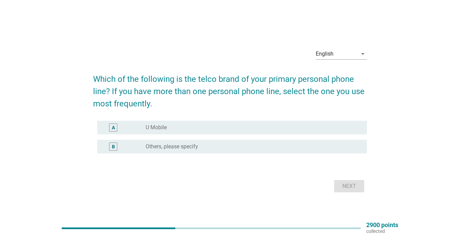
click at [243, 123] on div "radio_button_unchecked U Mobile" at bounding box center [253, 127] width 216 height 8
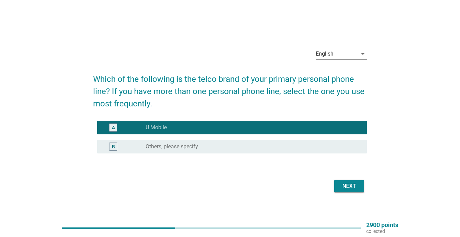
click at [354, 187] on div "Next" at bounding box center [348, 186] width 19 height 8
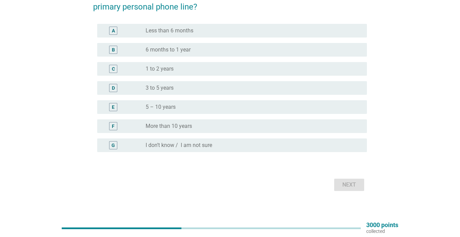
scroll to position [71, 0]
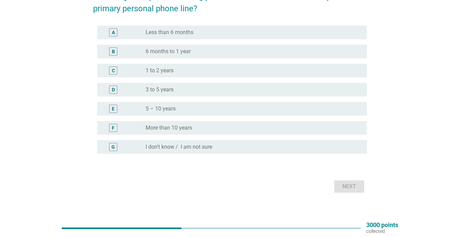
click at [221, 87] on div "radio_button_unchecked 3 to 5 years" at bounding box center [250, 89] width 210 height 7
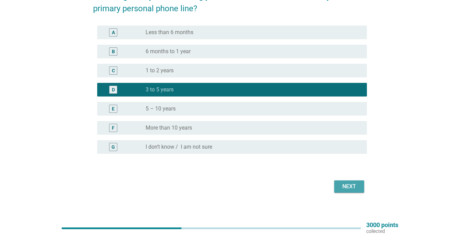
click at [353, 187] on div "Next" at bounding box center [348, 186] width 19 height 8
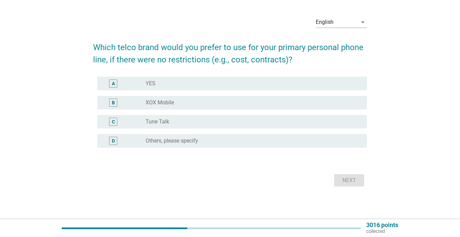
scroll to position [0, 0]
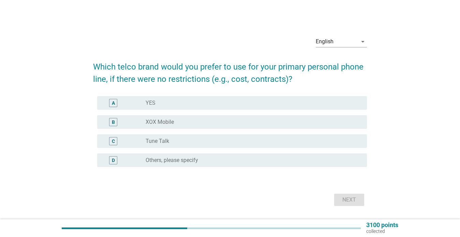
click at [235, 104] on div "radio_button_unchecked YES" at bounding box center [250, 102] width 210 height 7
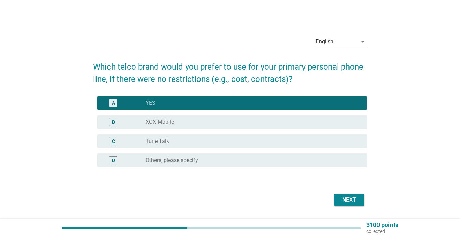
click at [214, 121] on div "radio_button_unchecked XOX Mobile" at bounding box center [250, 122] width 210 height 7
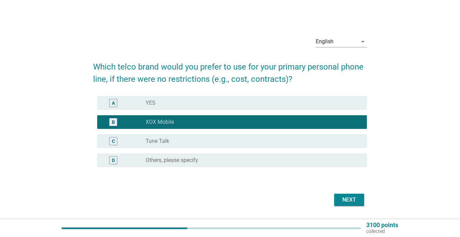
click at [206, 135] on div "C radio_button_unchecked Tune Talk" at bounding box center [231, 141] width 269 height 14
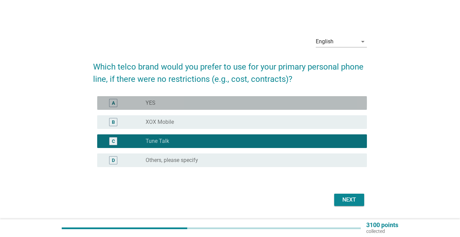
click at [202, 103] on div "radio_button_unchecked YES" at bounding box center [250, 102] width 210 height 7
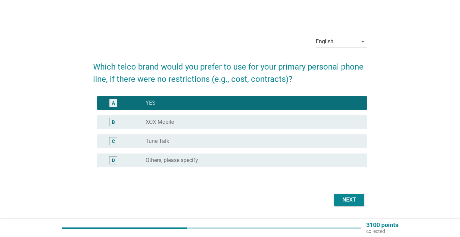
click at [237, 122] on div "radio_button_unchecked XOX Mobile" at bounding box center [250, 122] width 210 height 7
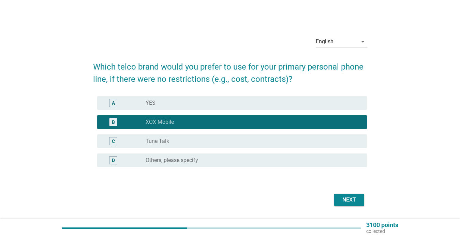
click at [346, 199] on div "Next" at bounding box center [348, 200] width 19 height 8
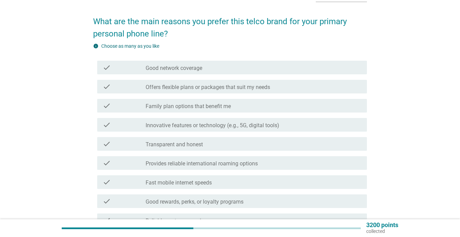
scroll to position [48, 0]
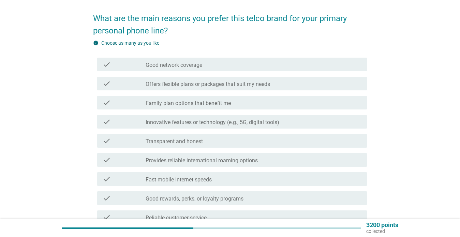
click at [240, 84] on label "Offers flexible plans or packages that suit my needs" at bounding box center [207, 84] width 124 height 7
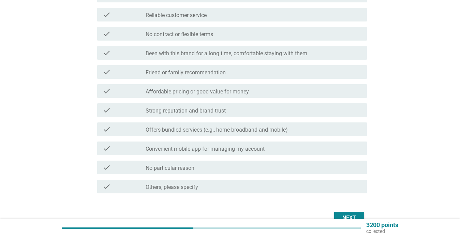
scroll to position [252, 0]
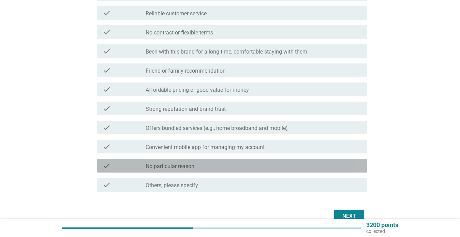
click at [174, 167] on label "No particular reason" at bounding box center [169, 166] width 49 height 7
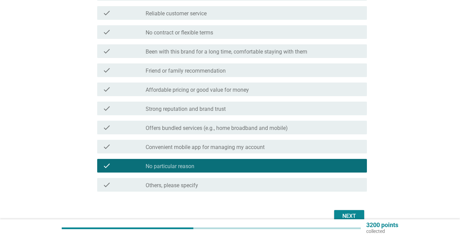
click at [346, 215] on div "Next" at bounding box center [348, 216] width 19 height 8
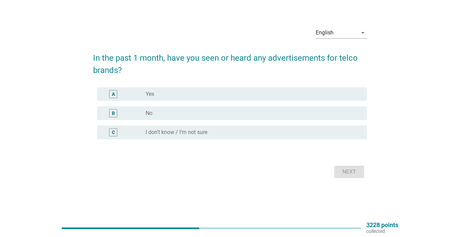
scroll to position [0, 0]
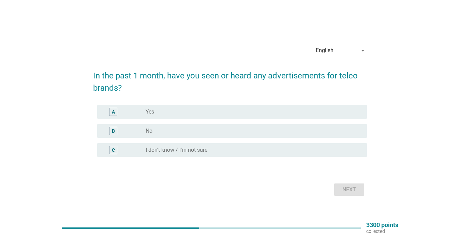
click at [207, 112] on div "radio_button_unchecked Yes" at bounding box center [250, 111] width 210 height 7
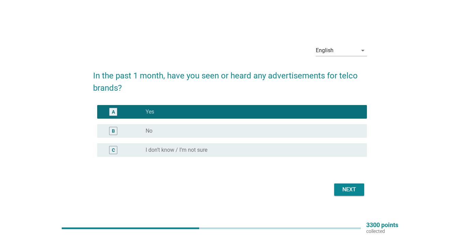
click at [346, 186] on div "Next" at bounding box center [348, 189] width 19 height 8
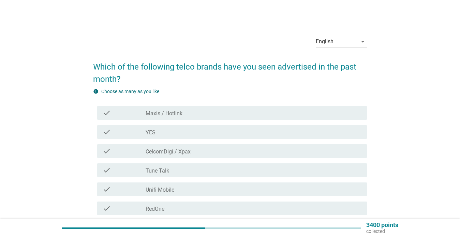
click at [155, 108] on div "check check_box_outline_blank Maxis / Hotlink" at bounding box center [231, 113] width 269 height 14
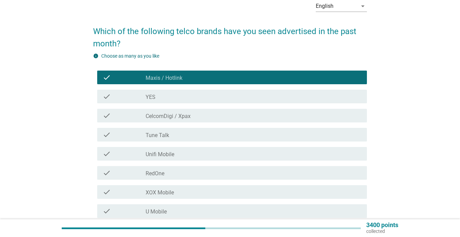
scroll to position [59, 0]
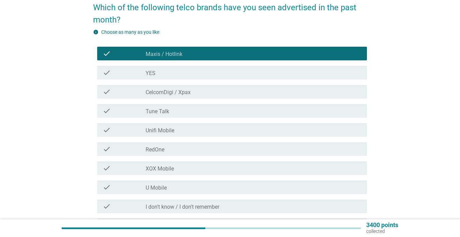
click at [228, 185] on div "check_box_outline_blank U Mobile" at bounding box center [253, 187] width 216 height 8
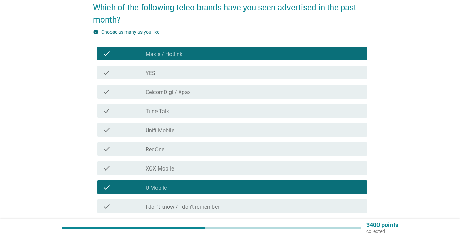
scroll to position [126, 0]
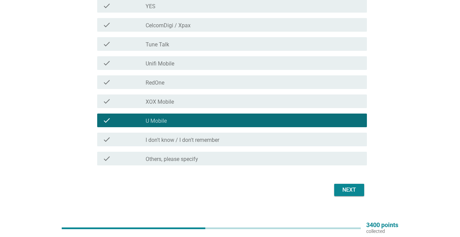
click at [360, 189] on button "Next" at bounding box center [349, 190] width 30 height 12
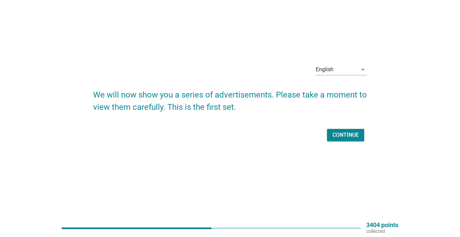
scroll to position [0, 0]
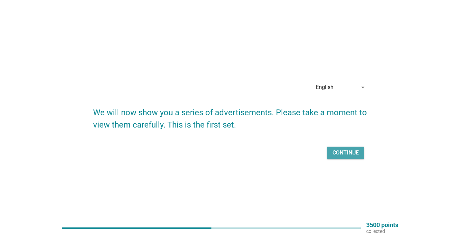
click at [341, 153] on div "Continue" at bounding box center [345, 153] width 26 height 8
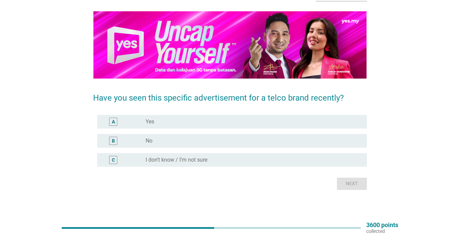
scroll to position [47, 0]
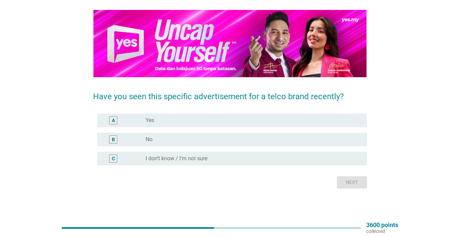
click at [241, 134] on div "B radio_button_unchecked No" at bounding box center [231, 140] width 269 height 14
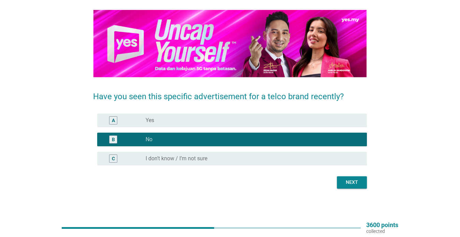
click at [346, 180] on div "Next" at bounding box center [351, 182] width 19 height 7
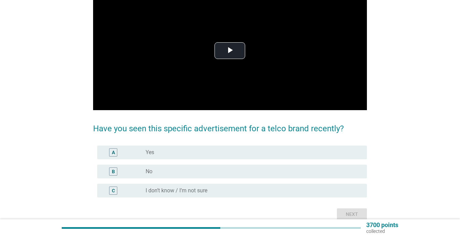
scroll to position [67, 0]
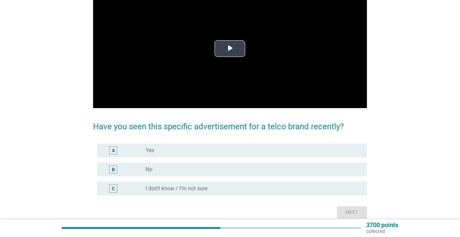
click at [230, 49] on span "Video Player" at bounding box center [230, 49] width 0 height 0
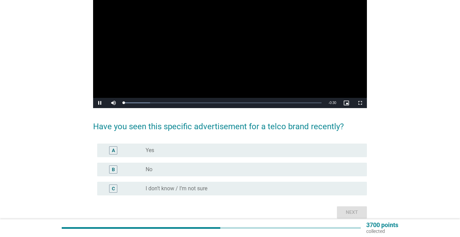
scroll to position [57, 0]
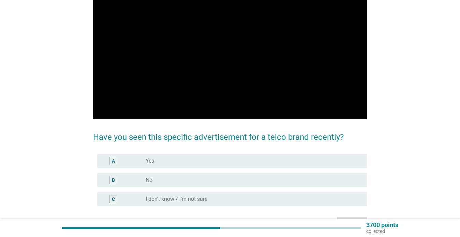
click at [195, 180] on div "radio_button_unchecked No" at bounding box center [250, 179] width 210 height 7
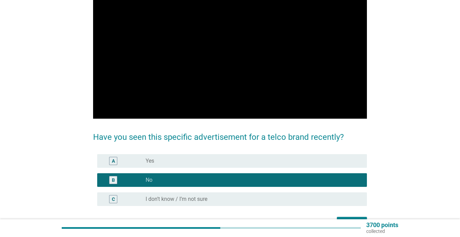
scroll to position [97, 0]
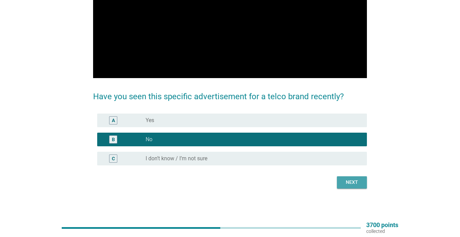
click at [356, 176] on button "Next" at bounding box center [352, 182] width 30 height 12
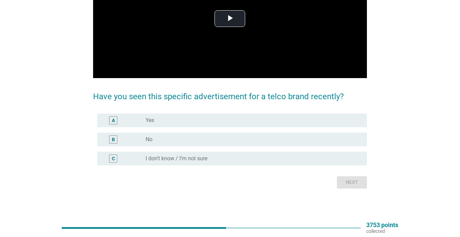
scroll to position [0, 0]
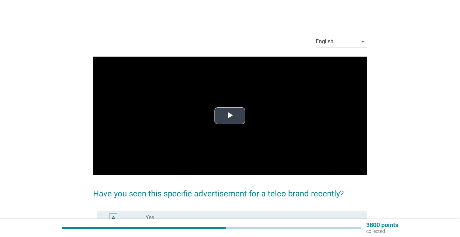
click at [230, 116] on span "Video Player" at bounding box center [230, 116] width 0 height 0
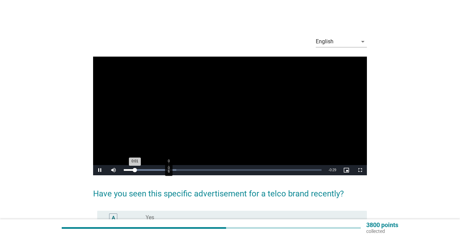
click at [168, 167] on div "Loaded : 26.63% 0:06 0:01" at bounding box center [222, 170] width 205 height 10
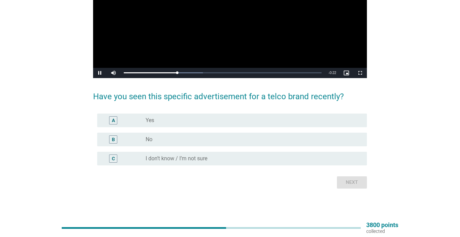
click at [198, 140] on div "radio_button_unchecked No" at bounding box center [250, 139] width 210 height 7
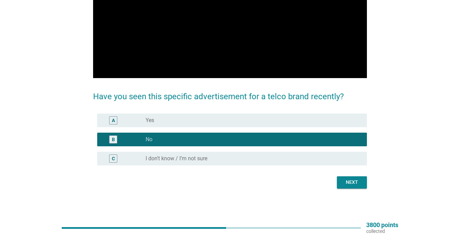
click at [362, 184] on button "Next" at bounding box center [352, 182] width 30 height 12
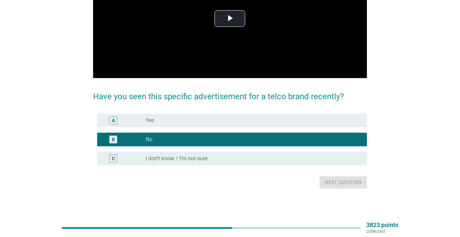
scroll to position [0, 0]
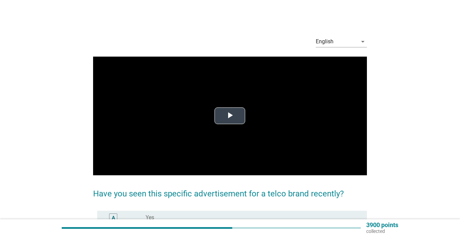
click at [230, 116] on span "Video Player" at bounding box center [230, 116] width 0 height 0
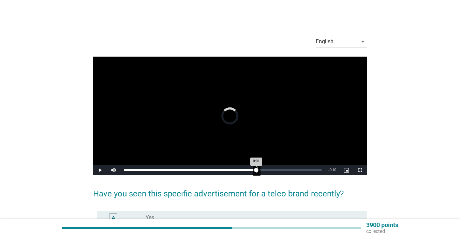
click at [256, 168] on div "Loaded : 13.33% 0:20 0:01" at bounding box center [222, 170] width 205 height 10
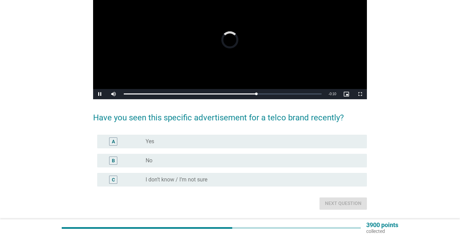
scroll to position [76, 0]
click at [255, 159] on div "radio_button_unchecked No" at bounding box center [250, 160] width 210 height 7
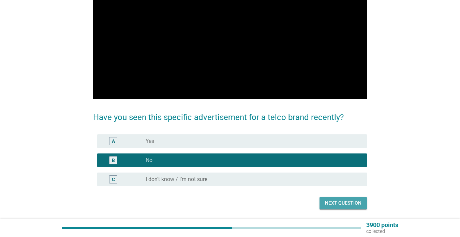
click at [349, 205] on div "Next question" at bounding box center [343, 202] width 36 height 7
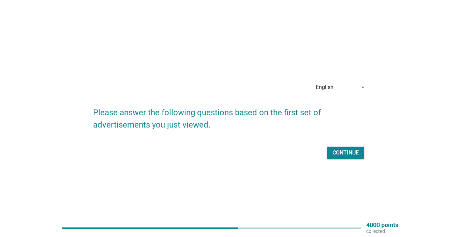
scroll to position [18, 0]
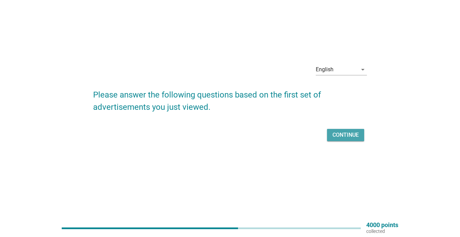
click at [335, 134] on div "Continue" at bounding box center [345, 135] width 26 height 8
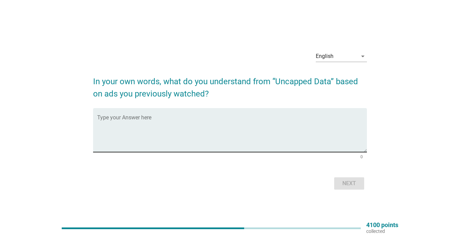
click at [171, 124] on textarea "Type your Answer here" at bounding box center [231, 134] width 269 height 36
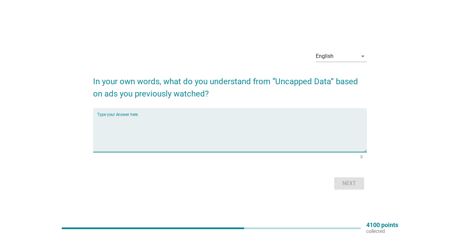
click at [242, 128] on textarea "Type your Answer here" at bounding box center [231, 134] width 269 height 36
type textarea "unlimited data with uncapped speed"
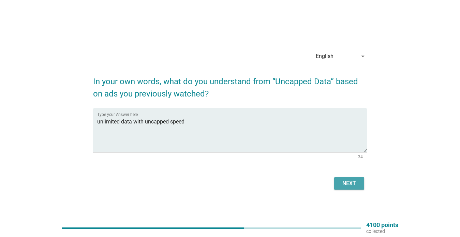
click at [352, 187] on button "Next" at bounding box center [349, 183] width 30 height 12
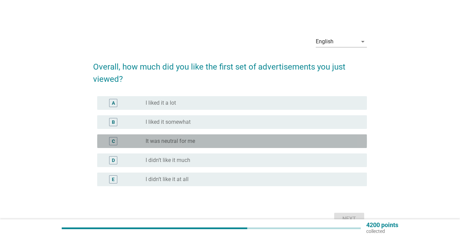
click at [202, 140] on div "radio_button_unchecked It was neutral for me" at bounding box center [250, 141] width 210 height 7
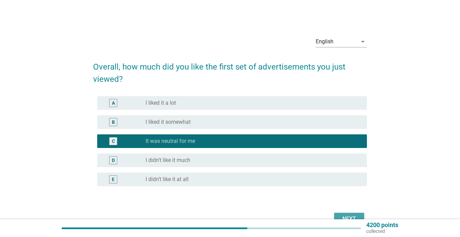
click at [349, 217] on div "Next" at bounding box center [348, 219] width 19 height 8
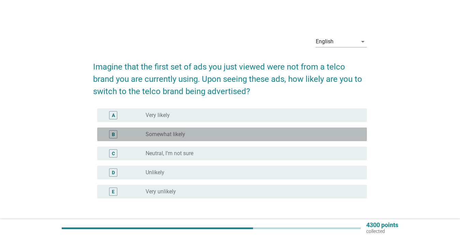
click at [202, 136] on div "radio_button_unchecked Somewhat likely" at bounding box center [250, 134] width 210 height 7
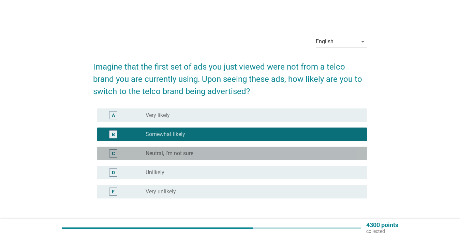
click at [200, 148] on div "C radio_button_unchecked Neutral, I’m not sure" at bounding box center [231, 153] width 269 height 14
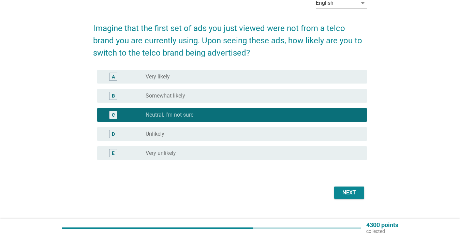
scroll to position [39, 0]
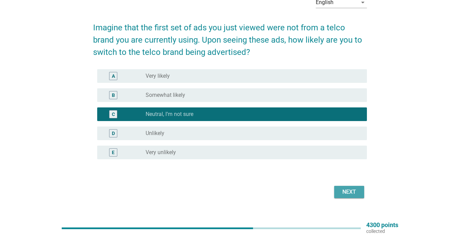
click at [357, 190] on div "Next" at bounding box center [348, 192] width 19 height 8
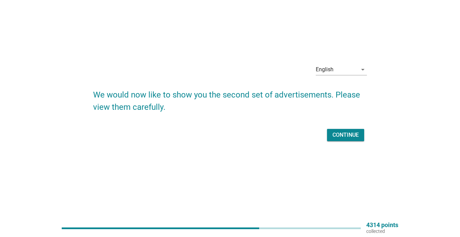
scroll to position [0, 0]
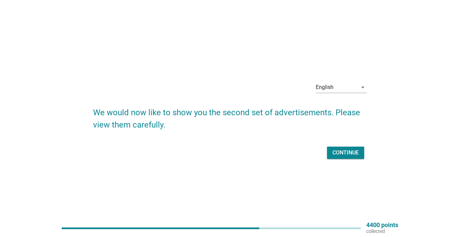
click at [341, 153] on div "Continue" at bounding box center [345, 153] width 26 height 8
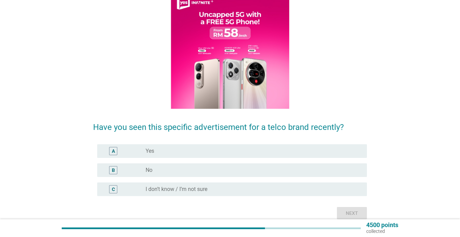
scroll to position [78, 0]
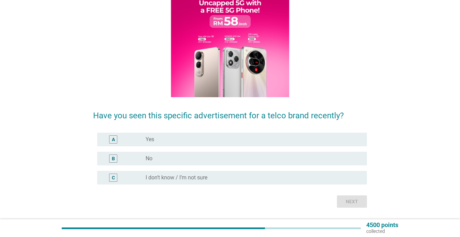
click at [223, 161] on div "radio_button_unchecked No" at bounding box center [250, 158] width 210 height 7
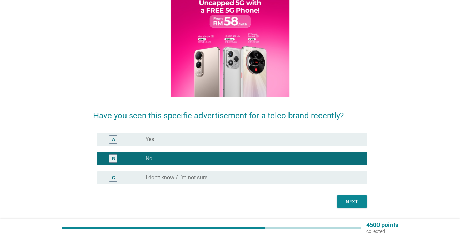
click at [342, 196] on button "Next" at bounding box center [352, 201] width 30 height 12
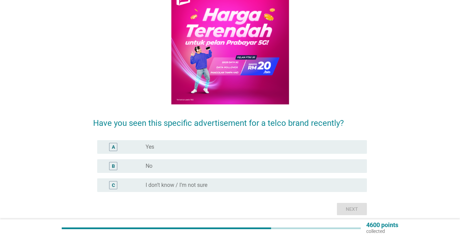
scroll to position [82, 0]
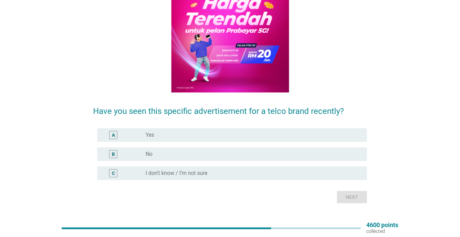
click at [211, 150] on div "radio_button_unchecked No" at bounding box center [253, 154] width 216 height 8
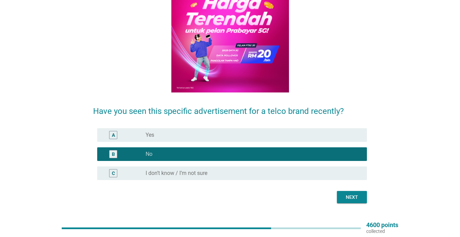
click at [353, 192] on button "Next" at bounding box center [352, 197] width 30 height 12
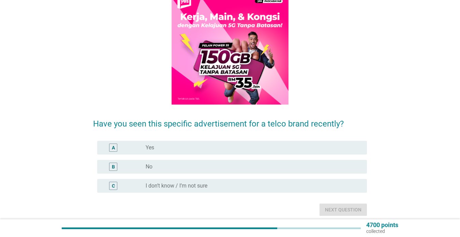
scroll to position [72, 0]
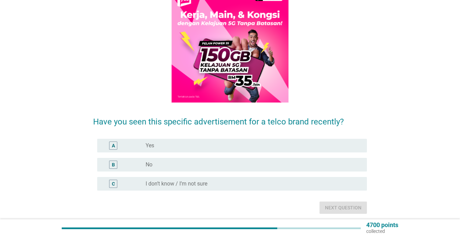
click at [187, 164] on div "radio_button_unchecked No" at bounding box center [250, 164] width 210 height 7
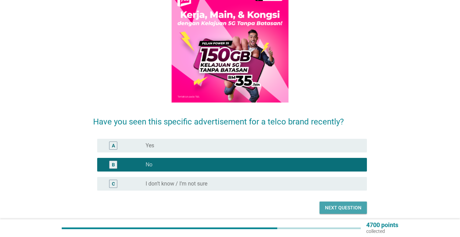
click at [340, 203] on button "Next question" at bounding box center [342, 207] width 47 height 12
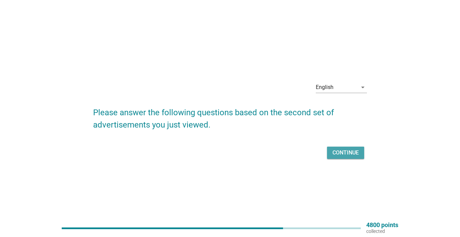
click at [342, 151] on div "Continue" at bounding box center [345, 153] width 26 height 8
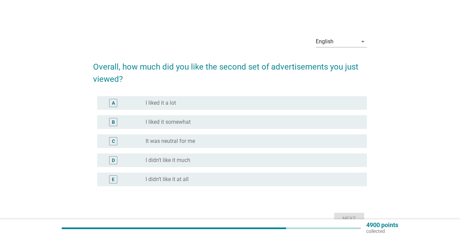
click at [210, 121] on div "radio_button_unchecked I liked it somewhat" at bounding box center [250, 122] width 210 height 7
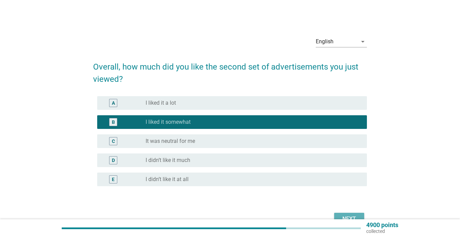
click at [342, 218] on div "Next" at bounding box center [348, 219] width 19 height 8
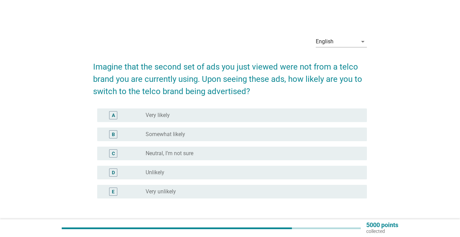
click at [200, 135] on div "radio_button_unchecked Somewhat likely" at bounding box center [250, 134] width 210 height 7
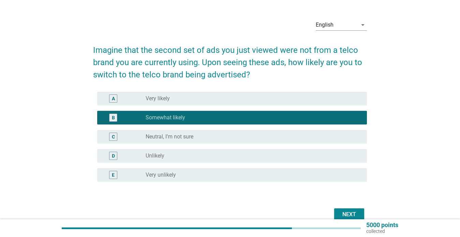
scroll to position [43, 0]
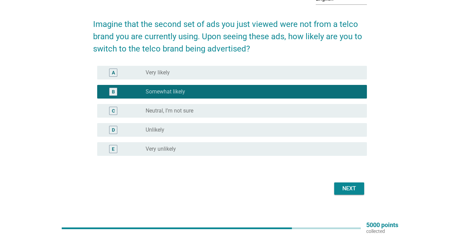
click at [351, 190] on div "Next" at bounding box center [348, 188] width 19 height 8
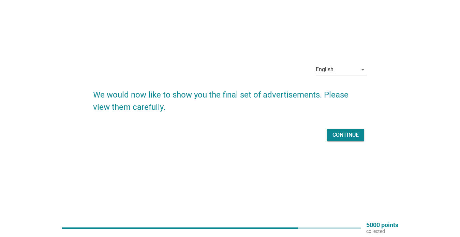
scroll to position [0, 0]
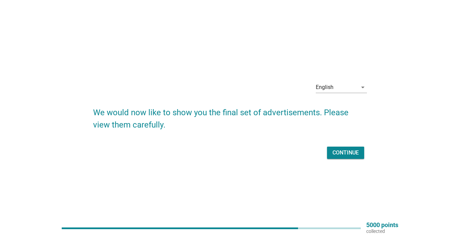
click at [340, 159] on div "Continue" at bounding box center [230, 152] width 274 height 16
click at [340, 155] on div "Continue" at bounding box center [345, 153] width 26 height 8
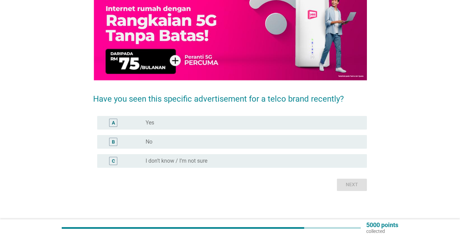
scroll to position [83, 0]
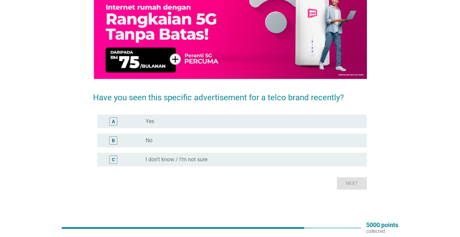
click at [268, 140] on div "radio_button_unchecked No" at bounding box center [250, 140] width 210 height 7
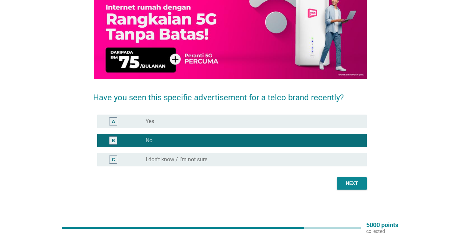
click at [356, 180] on div "Next" at bounding box center [351, 183] width 19 height 7
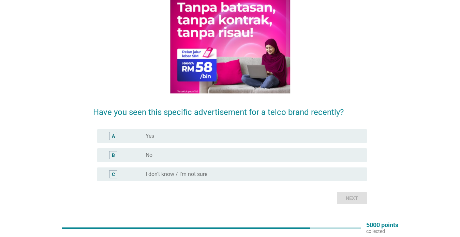
scroll to position [82, 0]
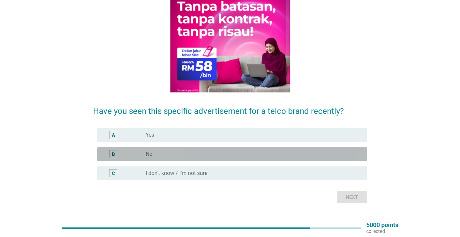
click at [229, 151] on div "radio_button_unchecked No" at bounding box center [250, 154] width 210 height 7
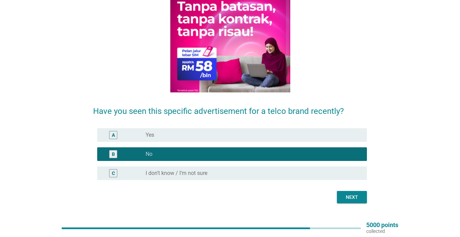
click at [348, 194] on div "Next" at bounding box center [351, 197] width 19 height 7
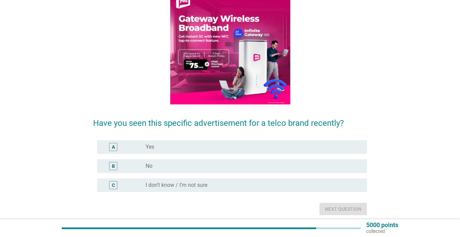
scroll to position [74, 0]
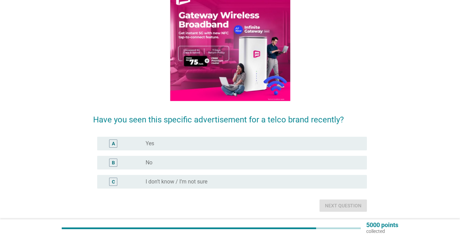
click at [249, 160] on div "radio_button_unchecked No" at bounding box center [250, 162] width 210 height 7
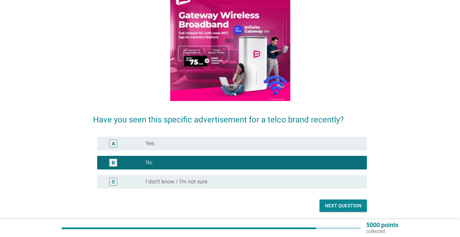
click at [359, 204] on div "Next question" at bounding box center [343, 205] width 36 height 7
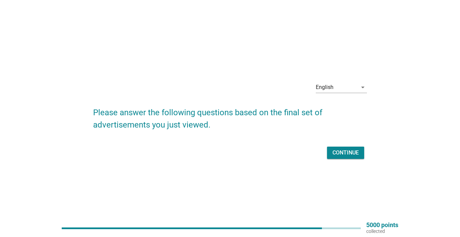
click at [343, 148] on button "Continue" at bounding box center [345, 152] width 37 height 12
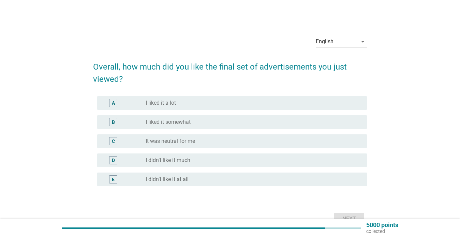
click at [217, 141] on div "radio_button_unchecked It was neutral for me" at bounding box center [250, 141] width 210 height 7
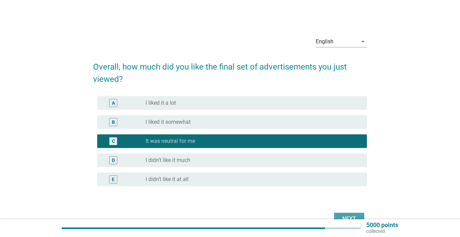
click at [354, 215] on div "Next" at bounding box center [348, 219] width 19 height 8
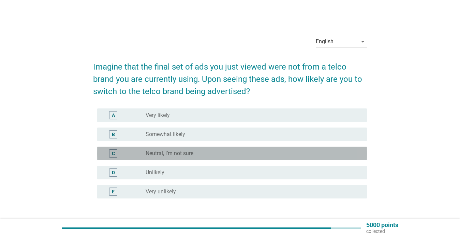
click at [236, 152] on div "radio_button_unchecked Neutral, I’m not sure" at bounding box center [250, 153] width 210 height 7
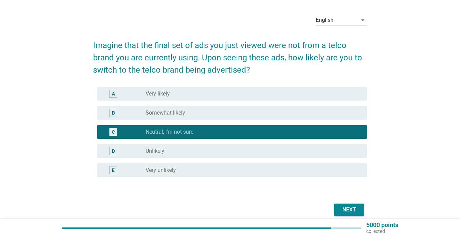
scroll to position [43, 0]
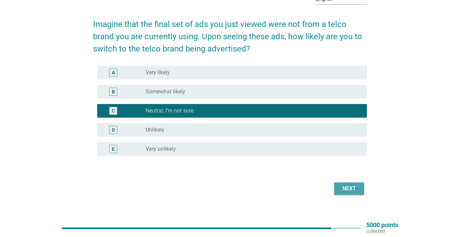
click at [342, 186] on div "Next" at bounding box center [348, 188] width 19 height 8
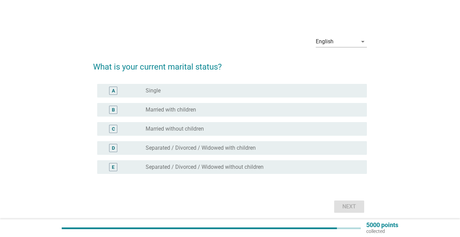
click at [177, 93] on div "radio_button_unchecked Single" at bounding box center [250, 90] width 210 height 7
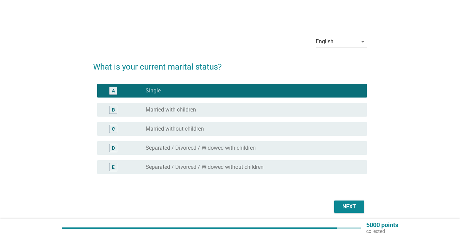
scroll to position [26, 0]
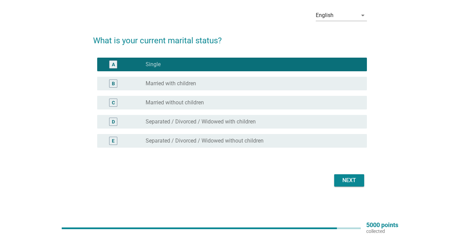
click at [355, 176] on div "Next" at bounding box center [348, 180] width 19 height 8
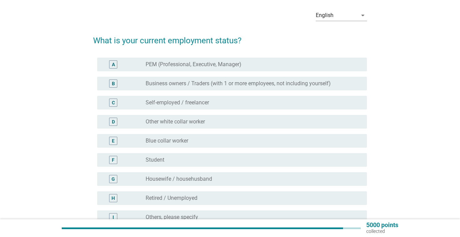
scroll to position [0, 0]
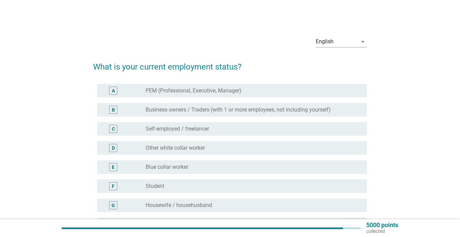
click at [214, 93] on label "PEM (Professional, Executive, Manager)" at bounding box center [193, 90] width 96 height 7
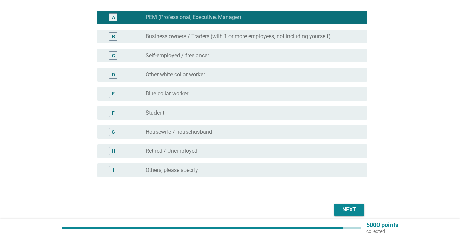
scroll to position [79, 0]
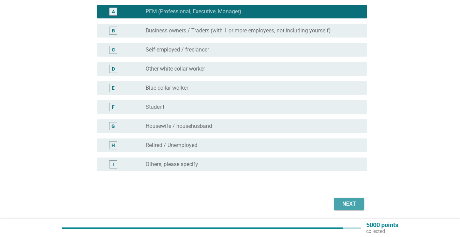
click at [353, 201] on div "Next" at bounding box center [348, 204] width 19 height 8
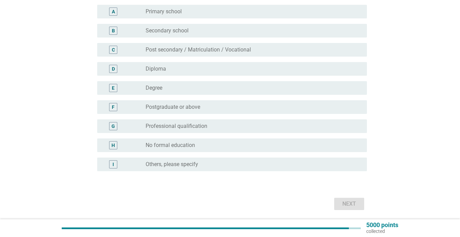
scroll to position [0, 0]
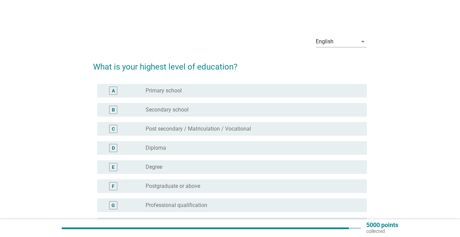
click at [213, 165] on div "radio_button_unchecked Degree" at bounding box center [250, 167] width 210 height 7
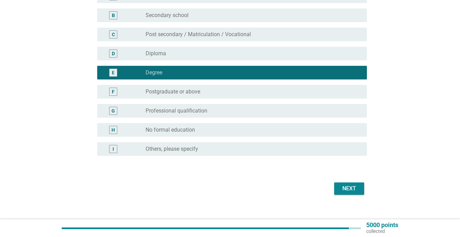
scroll to position [103, 0]
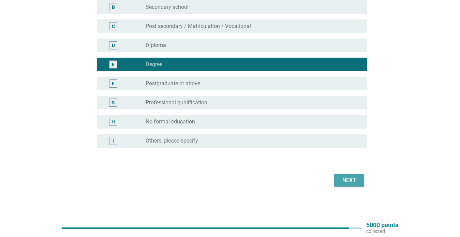
click at [343, 181] on div "Next" at bounding box center [348, 180] width 19 height 8
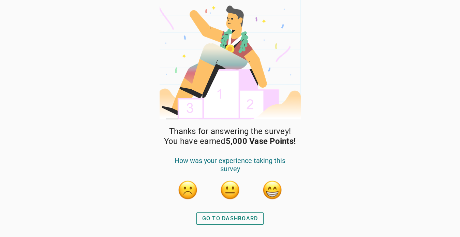
click at [230, 217] on div "GO TO DASHBOARD" at bounding box center [230, 218] width 56 height 8
